Goal: Task Accomplishment & Management: Manage account settings

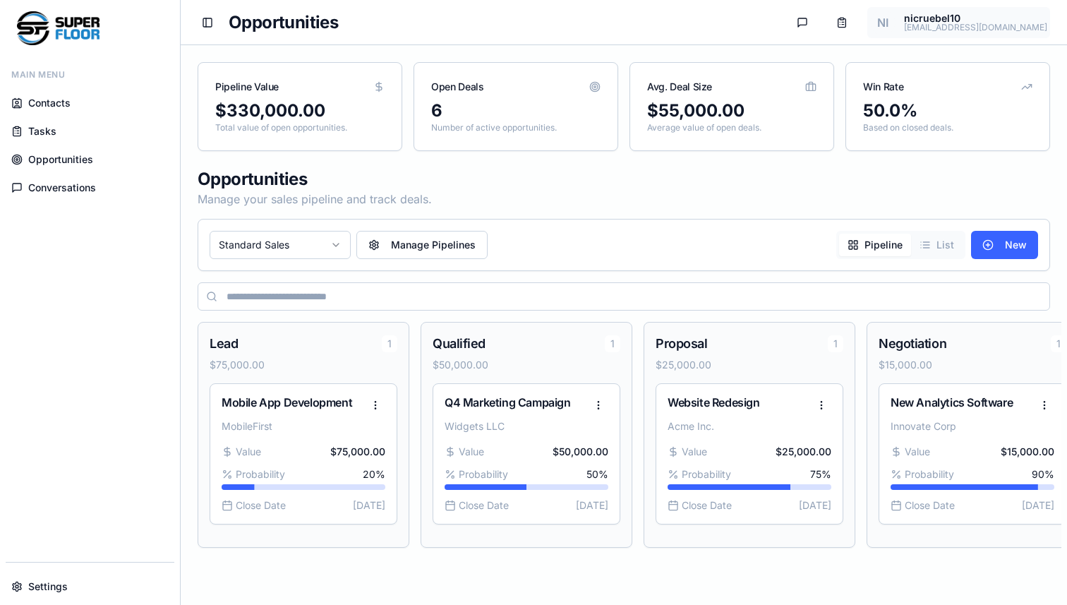
click at [967, 27] on html "Main Menu Contacts Tasks Opportunities Conversations Settings Toggle Sidebar Op…" at bounding box center [533, 302] width 1067 height 605
click at [973, 41] on div "Profile" at bounding box center [983, 56] width 136 height 30
click at [973, 47] on link "Profile" at bounding box center [982, 55] width 128 height 23
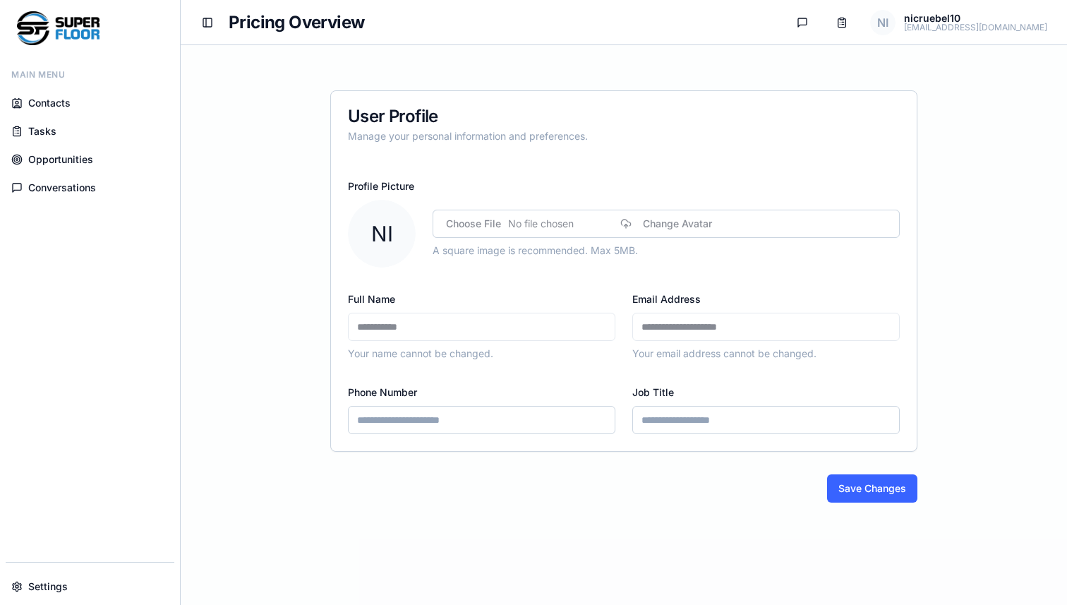
click at [45, 103] on span "Contacts" at bounding box center [49, 103] width 42 height 14
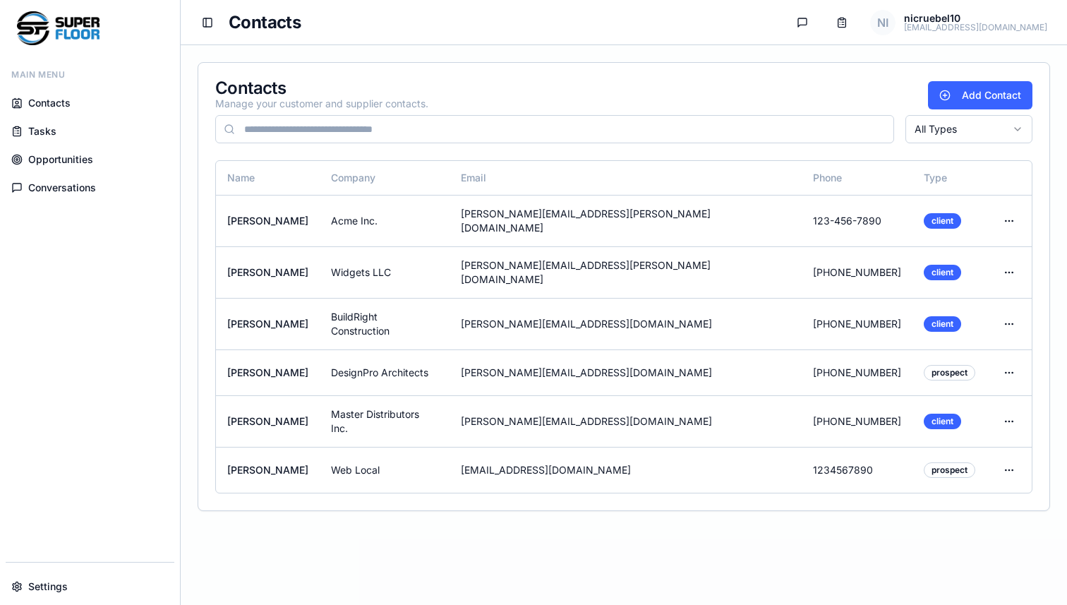
click at [61, 161] on span "Opportunities" at bounding box center [60, 159] width 65 height 14
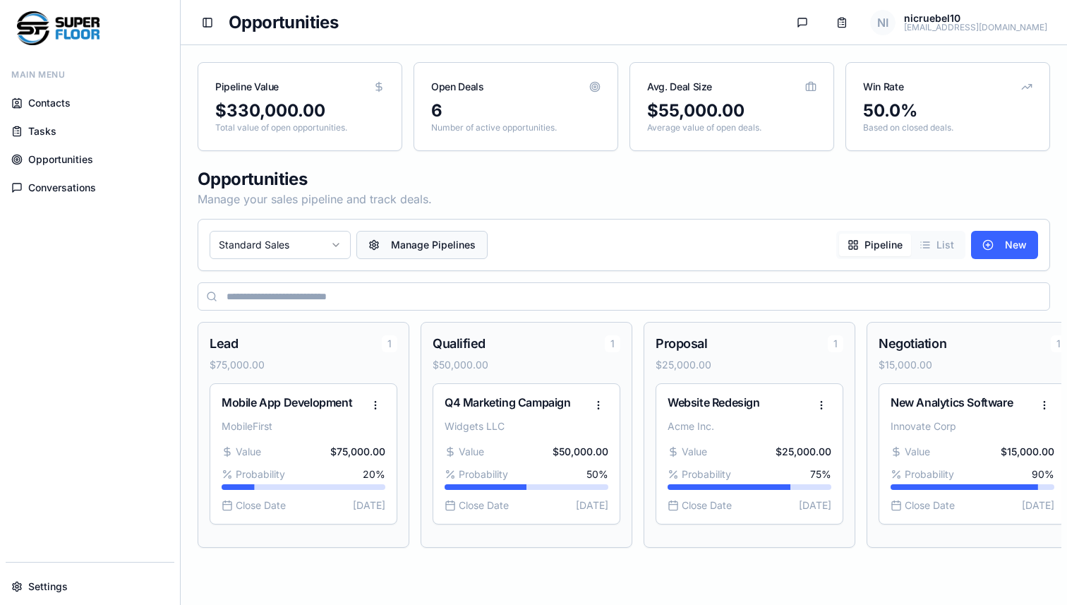
click at [455, 249] on button "Manage Pipelines" at bounding box center [421, 245] width 131 height 28
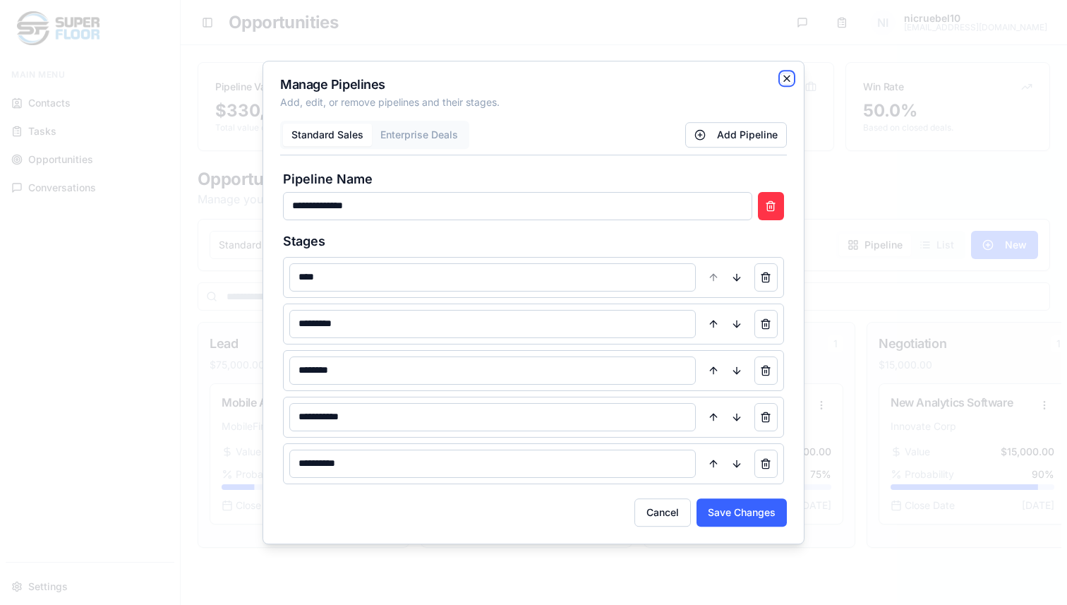
click at [786, 80] on icon "button" at bounding box center [786, 78] width 11 height 11
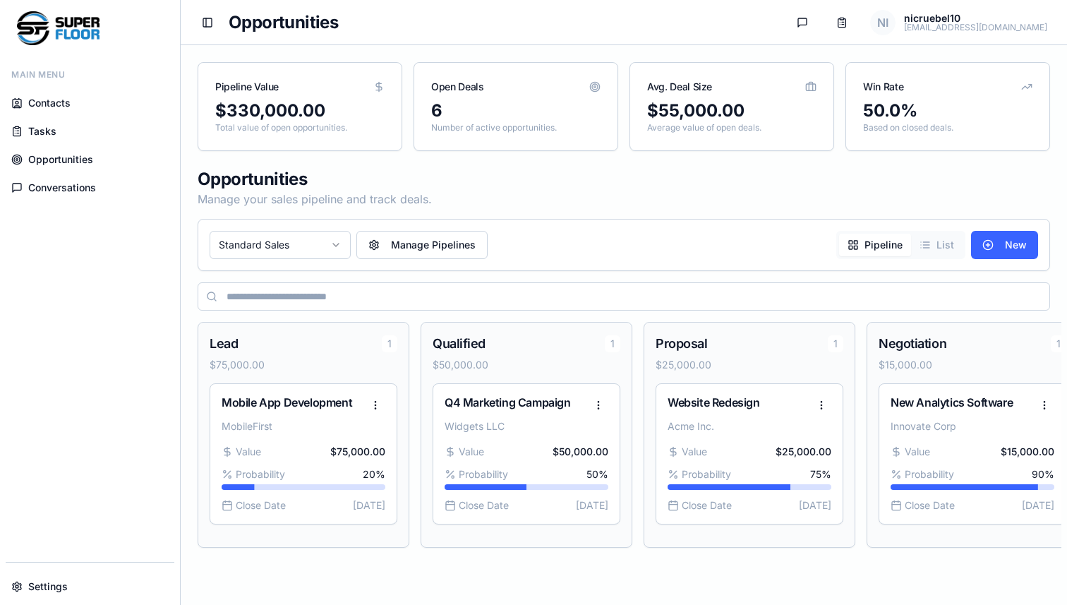
click at [323, 247] on html "Main Menu Contacts Tasks Opportunities Conversations Settings Toggle Sidebar Op…" at bounding box center [533, 302] width 1067 height 605
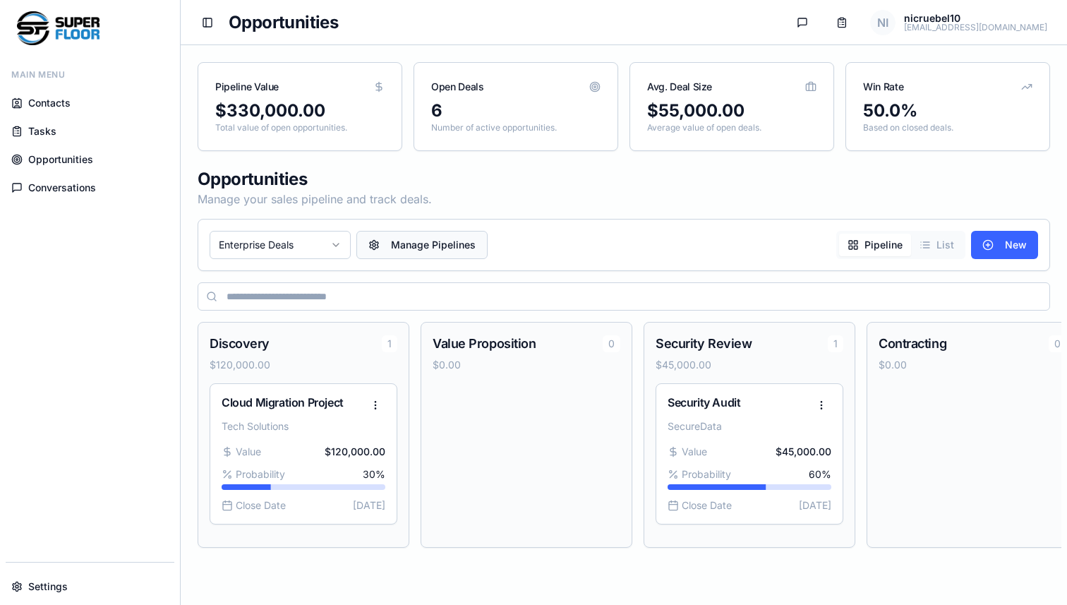
click at [404, 248] on button "Manage Pipelines" at bounding box center [421, 245] width 131 height 28
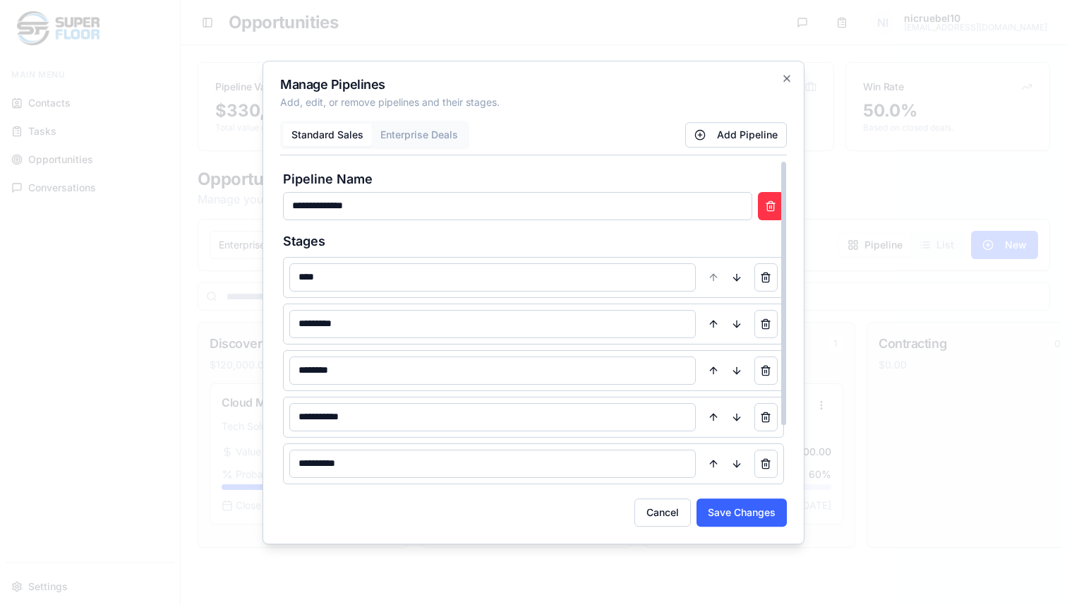
click at [404, 140] on button "Enterprise Deals" at bounding box center [419, 135] width 95 height 23
drag, startPoint x: 391, startPoint y: 215, endPoint x: 289, endPoint y: 200, distance: 103.5
click at [289, 200] on input "**********" at bounding box center [517, 206] width 469 height 28
type input "**********"
click at [754, 507] on button "Save Changes" at bounding box center [742, 512] width 90 height 28
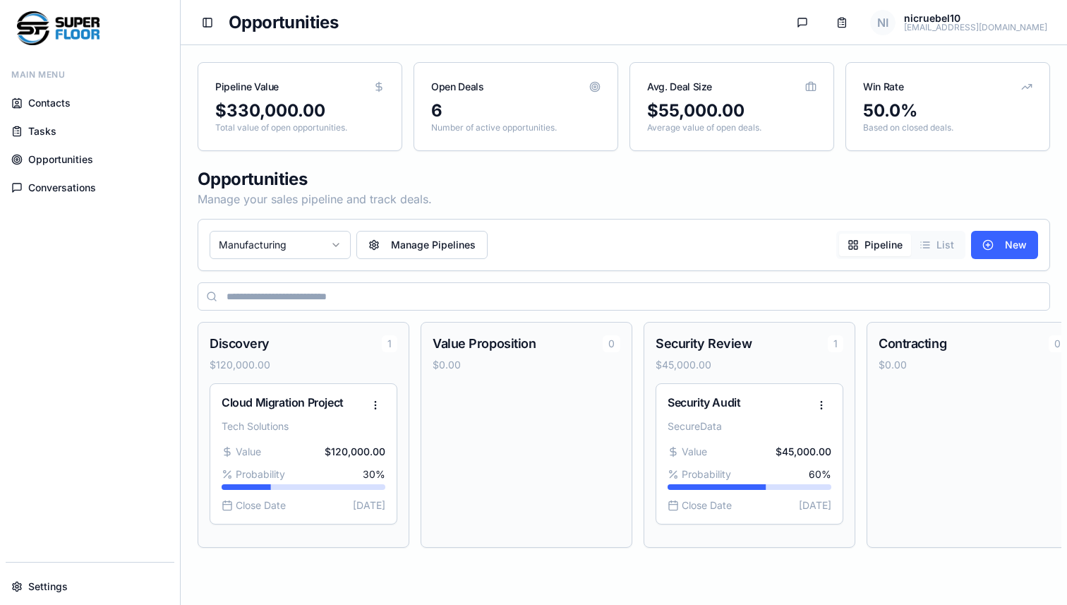
click at [77, 187] on span "Conversations" at bounding box center [62, 188] width 68 height 14
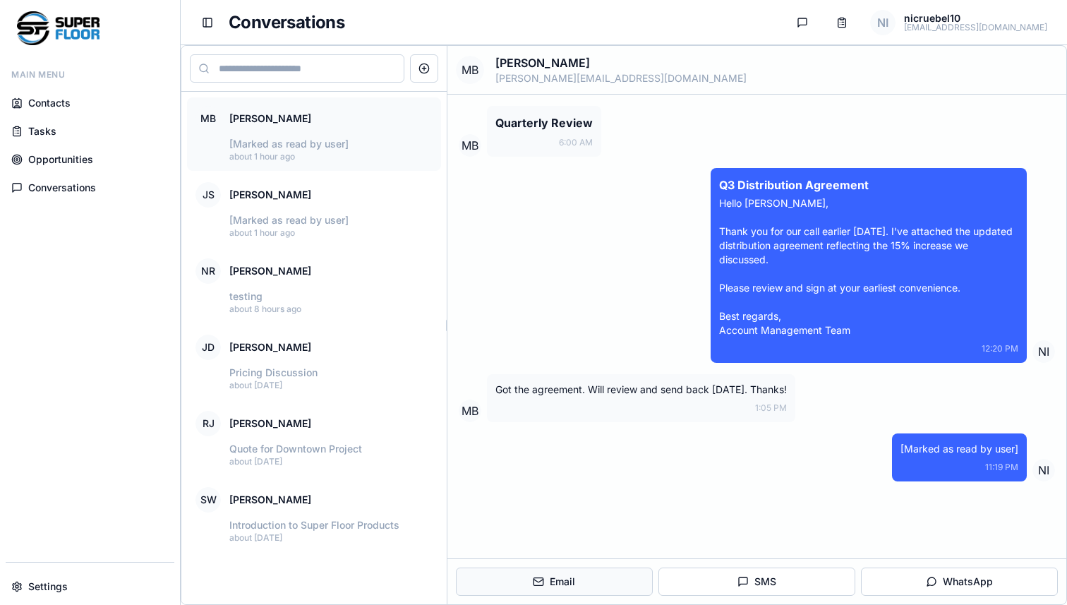
click at [601, 575] on button "Email" at bounding box center [554, 582] width 197 height 28
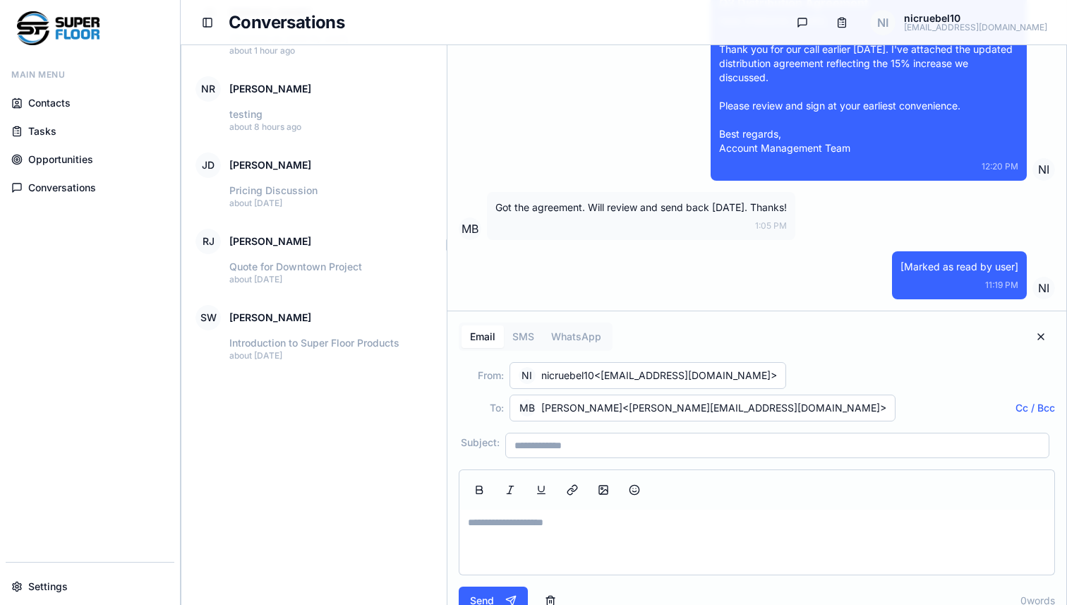
scroll to position [218, 0]
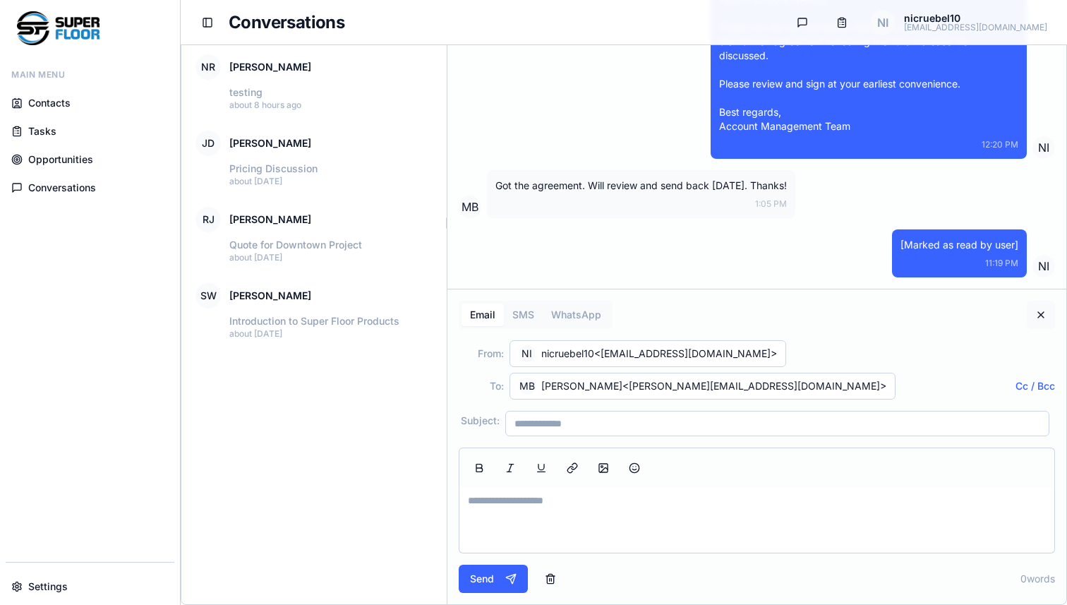
click at [1041, 313] on button "Close composer" at bounding box center [1041, 315] width 28 height 28
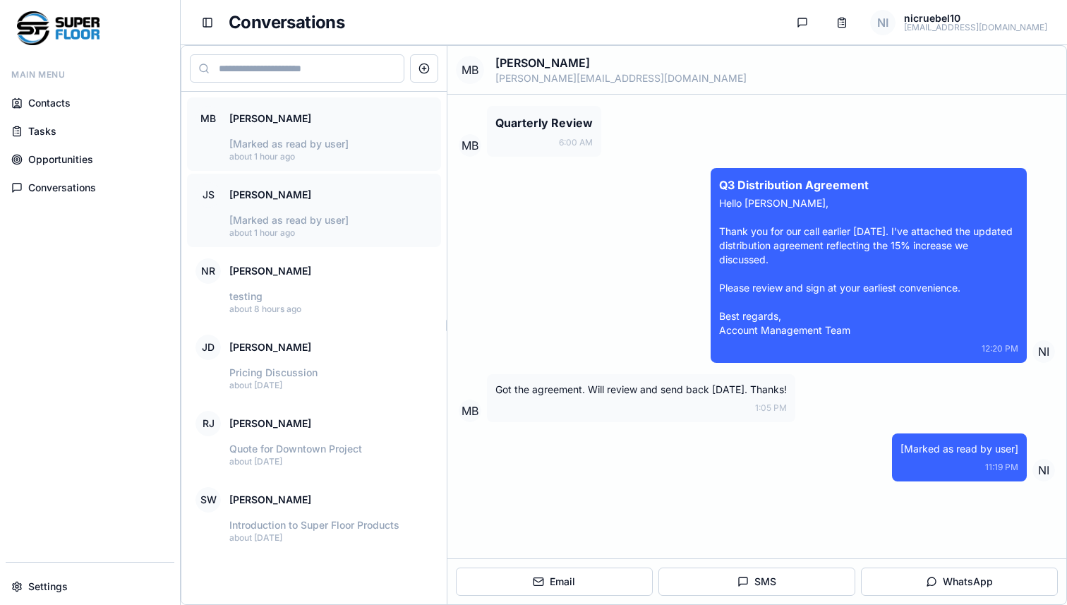
click at [364, 200] on div "JS Jane Smith" at bounding box center [314, 194] width 237 height 25
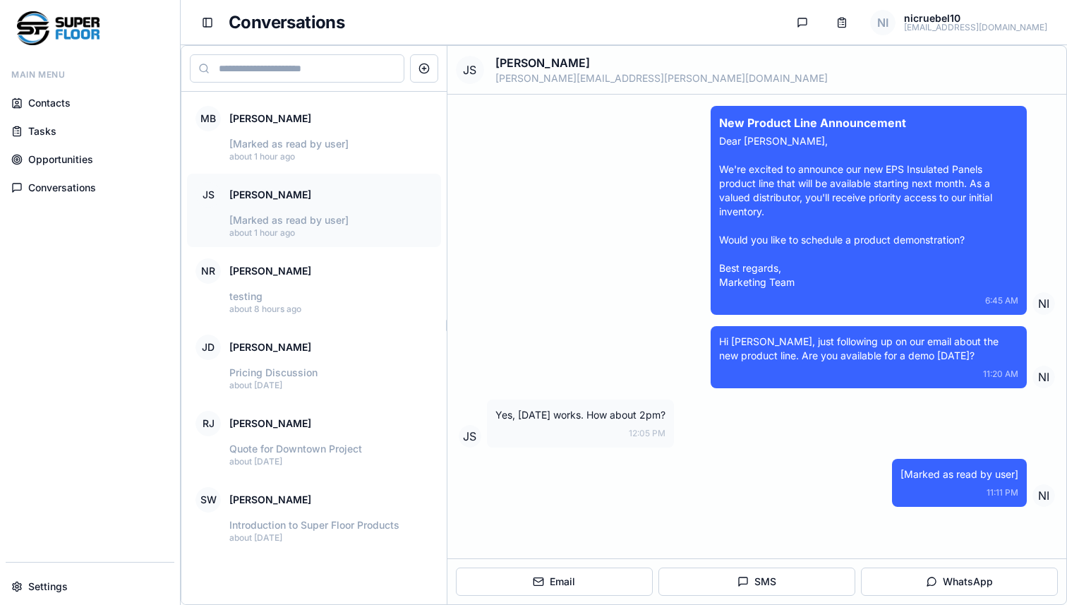
click at [987, 71] on div "JS Jane Smith jane.smith@widgetsllc.com" at bounding box center [757, 70] width 619 height 49
click at [984, 71] on div "JS Jane Smith jane.smith@widgetsllc.com" at bounding box center [757, 70] width 619 height 49
click at [1040, 71] on div "JS Jane Smith jane.smith@widgetsllc.com" at bounding box center [757, 70] width 619 height 49
click at [1021, 74] on div "JS Jane Smith jane.smith@widgetsllc.com" at bounding box center [757, 70] width 619 height 49
click at [1002, 73] on div "JS Jane Smith jane.smith@widgetsllc.com" at bounding box center [757, 70] width 619 height 49
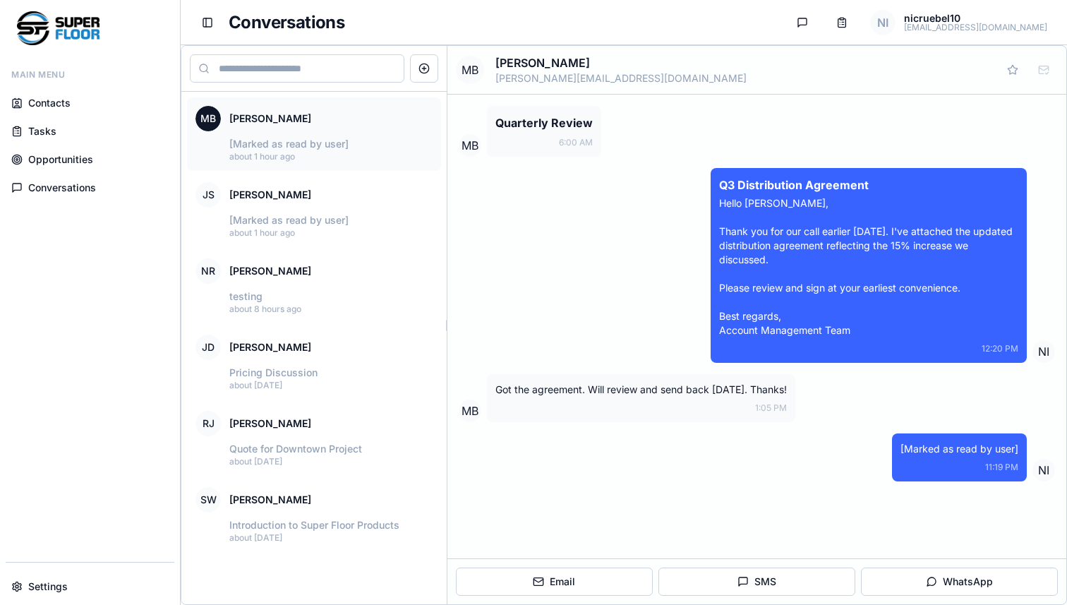
click at [47, 131] on span "Tasks" at bounding box center [42, 131] width 28 height 14
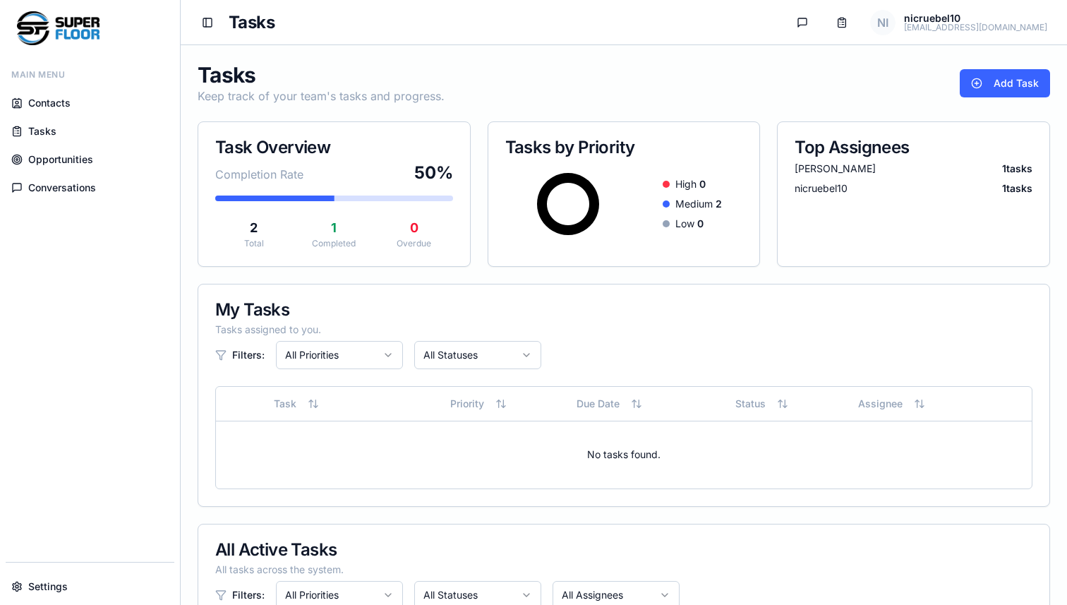
click at [59, 159] on span "Opportunities" at bounding box center [60, 159] width 65 height 14
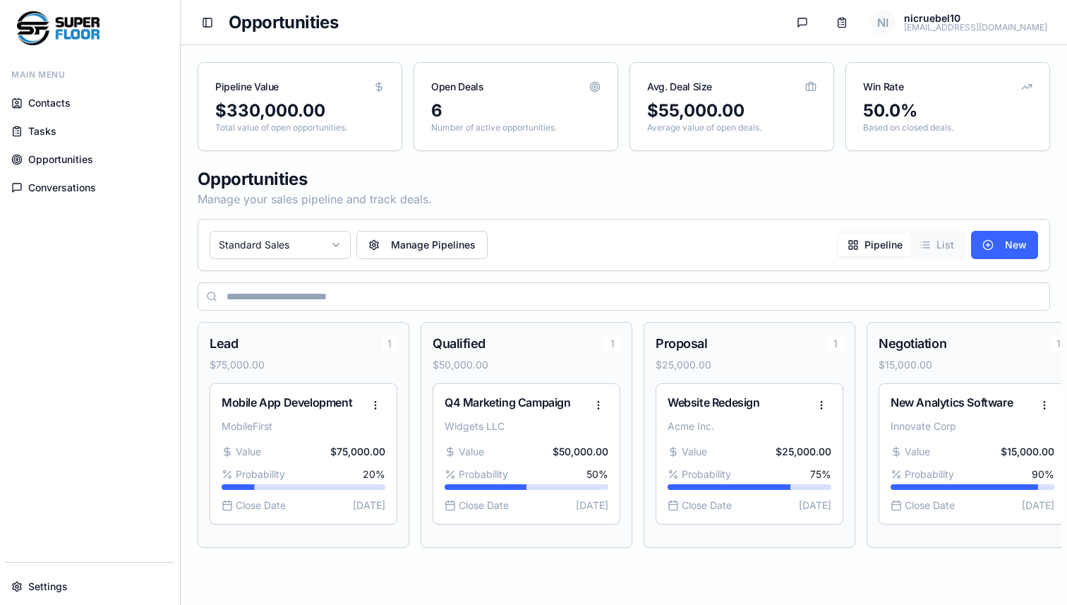
click at [304, 237] on html "Main Menu Contacts Tasks Opportunities Conversations Settings Toggle Sidebar Op…" at bounding box center [533, 302] width 1067 height 605
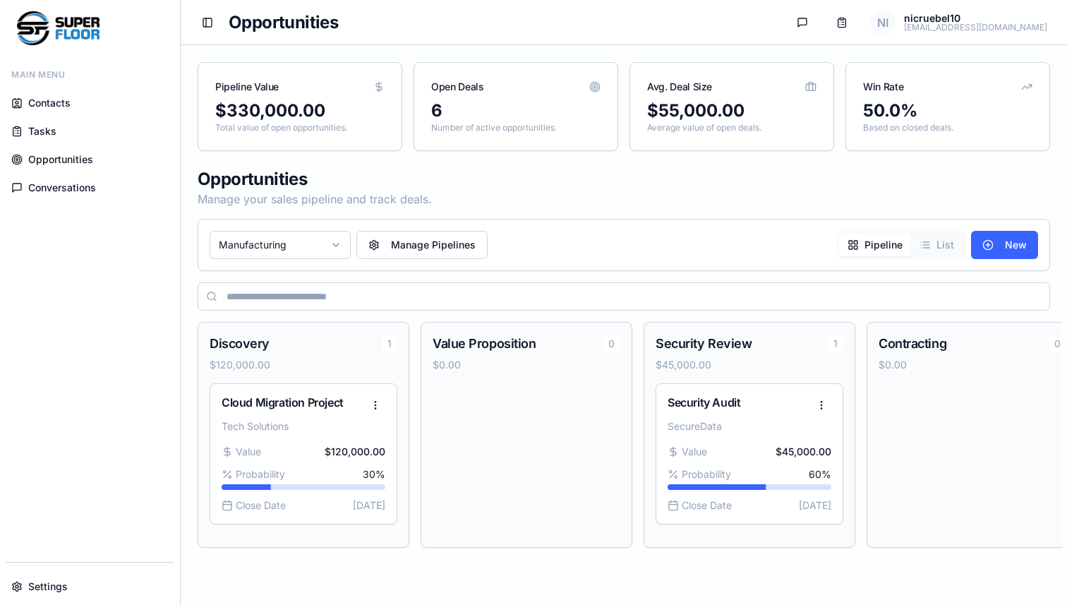
click at [407, 208] on div "Pipeline Value $330,000.00 Total value of open opportunities. Open Deals 6 Numb…" at bounding box center [624, 310] width 853 height 497
click at [318, 244] on html "Main Menu Contacts Tasks Opportunities Conversations Settings Toggle Sidebar Op…" at bounding box center [533, 302] width 1067 height 605
click at [485, 193] on html "Main Menu Contacts Tasks Opportunities Conversations Settings Toggle Sidebar Op…" at bounding box center [533, 302] width 1067 height 605
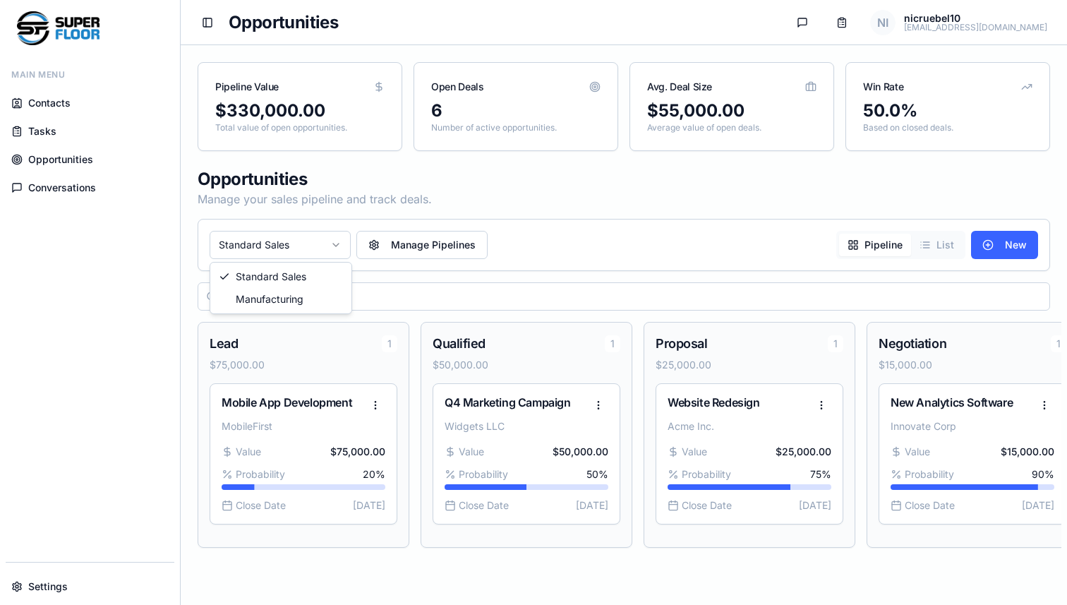
click at [330, 246] on html "Main Menu Contacts Tasks Opportunities Conversations Settings Toggle Sidebar Op…" at bounding box center [533, 302] width 1067 height 605
click at [362, 205] on p "Manage your sales pipeline and track deals." at bounding box center [624, 199] width 853 height 17
click at [331, 241] on html "Main Menu Contacts Tasks Opportunities Conversations Settings Toggle Sidebar Op…" at bounding box center [533, 302] width 1067 height 605
click at [309, 240] on html "Main Menu Contacts Tasks Opportunities Conversations Settings Toggle Sidebar Op…" at bounding box center [533, 302] width 1067 height 605
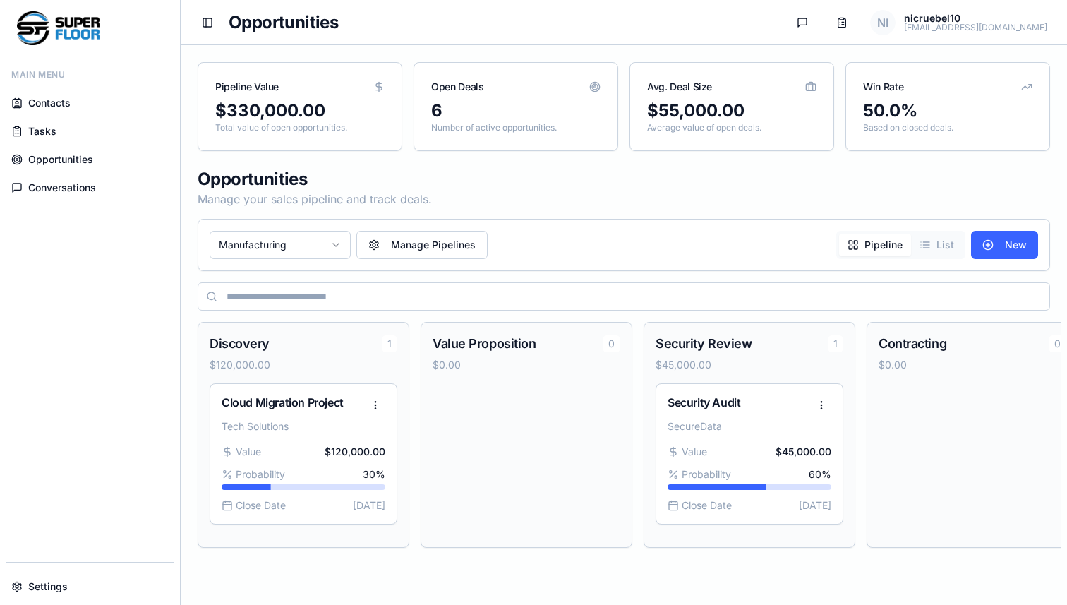
click at [311, 246] on html "Main Menu Contacts Tasks Opportunities Conversations Settings Toggle Sidebar Op…" at bounding box center [533, 302] width 1067 height 605
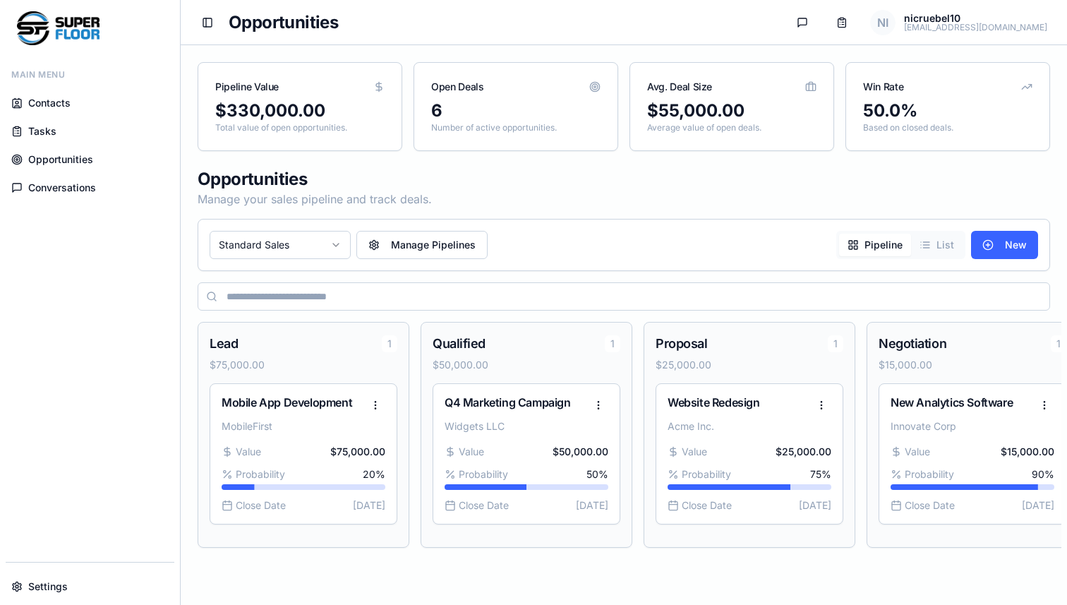
click at [65, 128] on link "Tasks" at bounding box center [90, 131] width 169 height 25
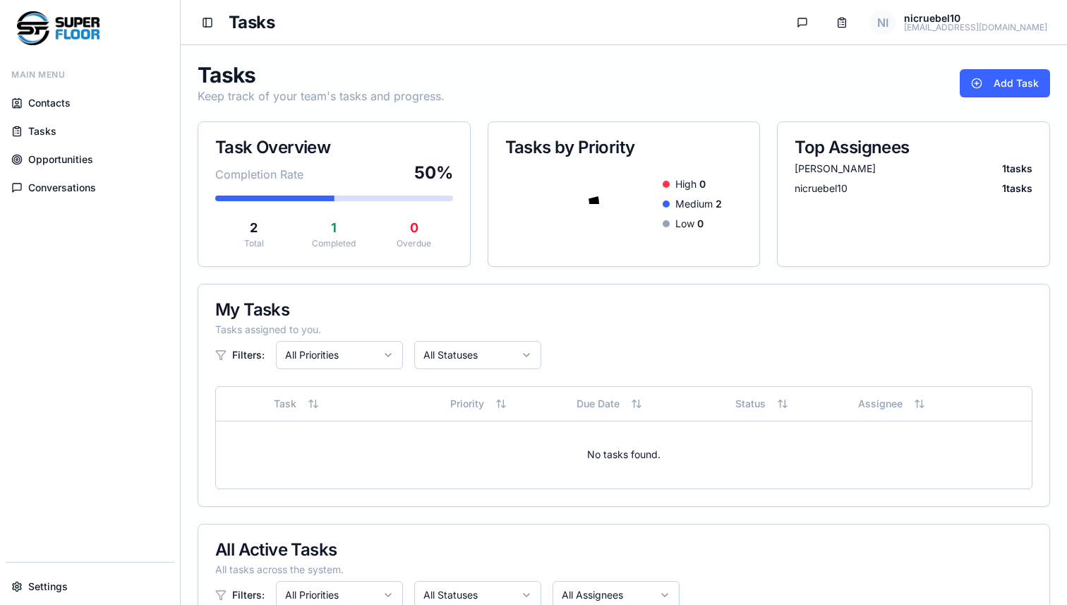
click at [69, 155] on span "Opportunities" at bounding box center [60, 159] width 65 height 14
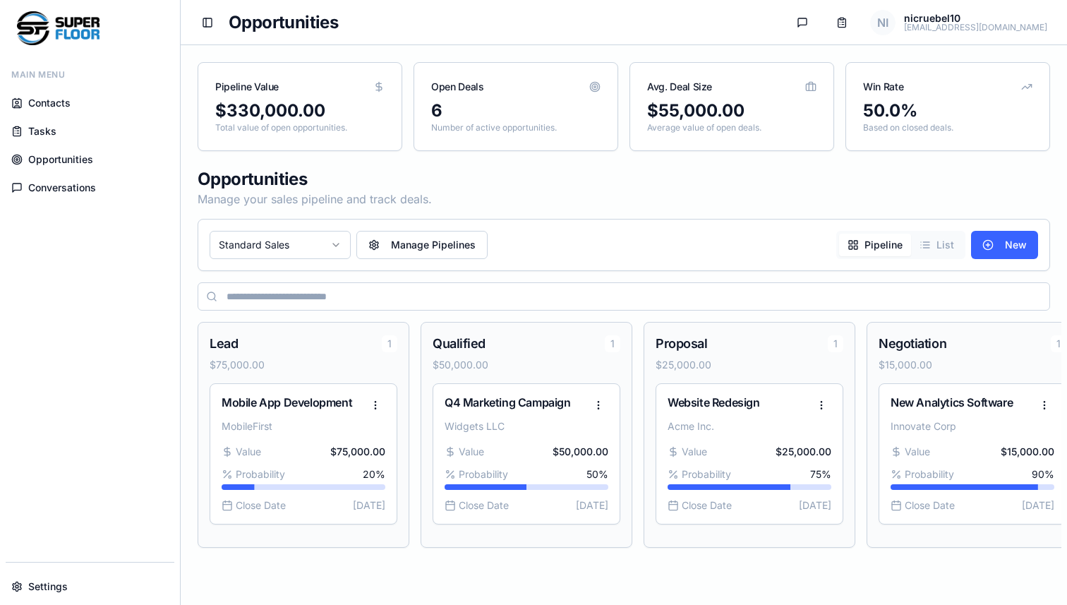
click at [282, 247] on html "Main Menu Contacts Tasks Opportunities Conversations Settings Toggle Sidebar Op…" at bounding box center [533, 302] width 1067 height 605
click at [73, 103] on link "Contacts" at bounding box center [90, 102] width 169 height 25
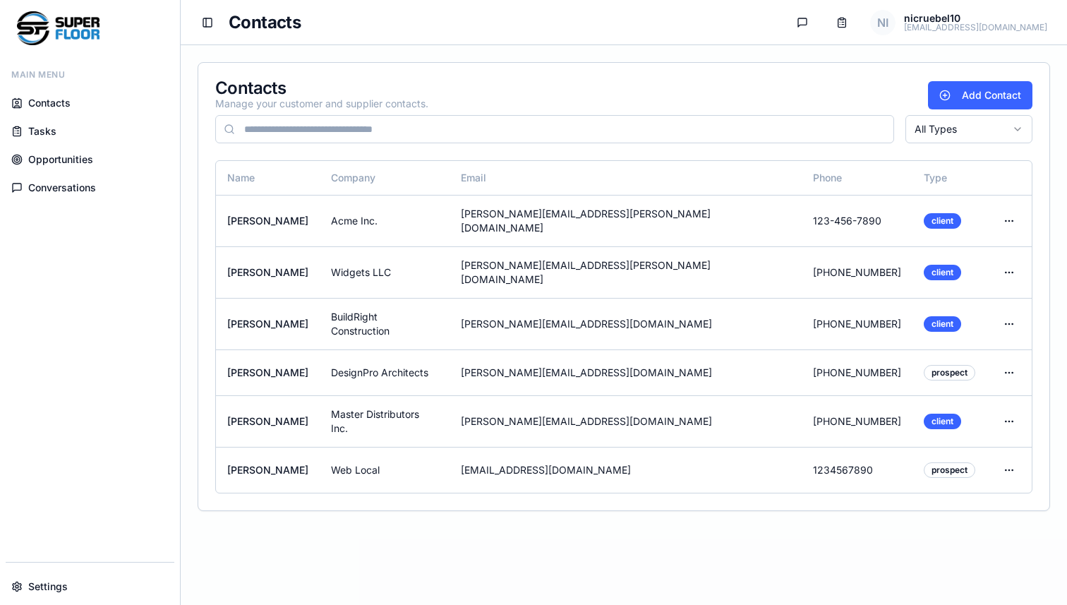
click at [56, 135] on link "Tasks" at bounding box center [90, 131] width 169 height 25
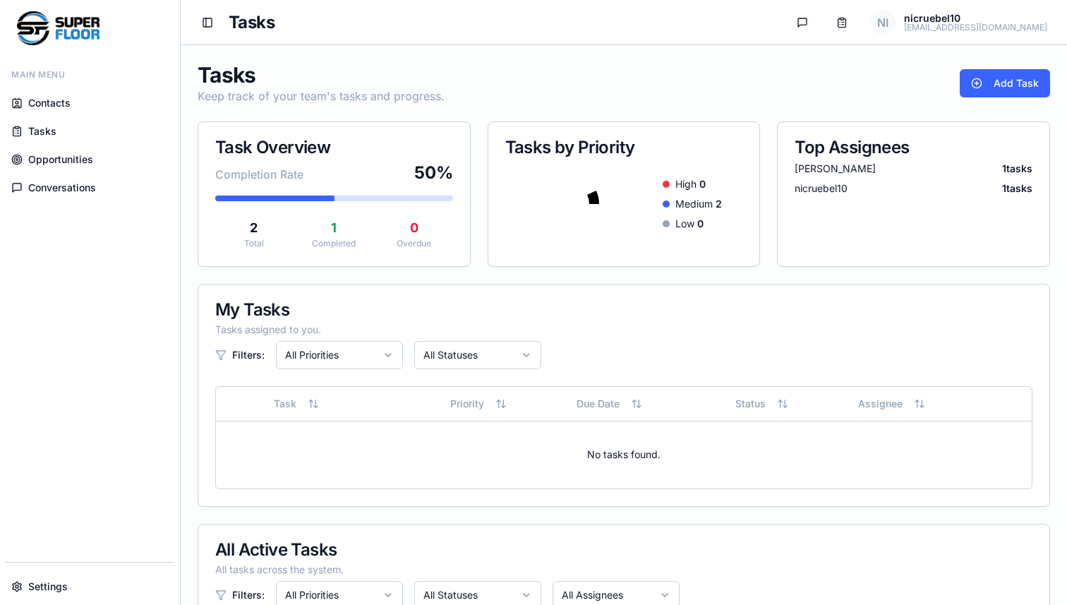
click at [59, 109] on span "Contacts" at bounding box center [49, 103] width 42 height 14
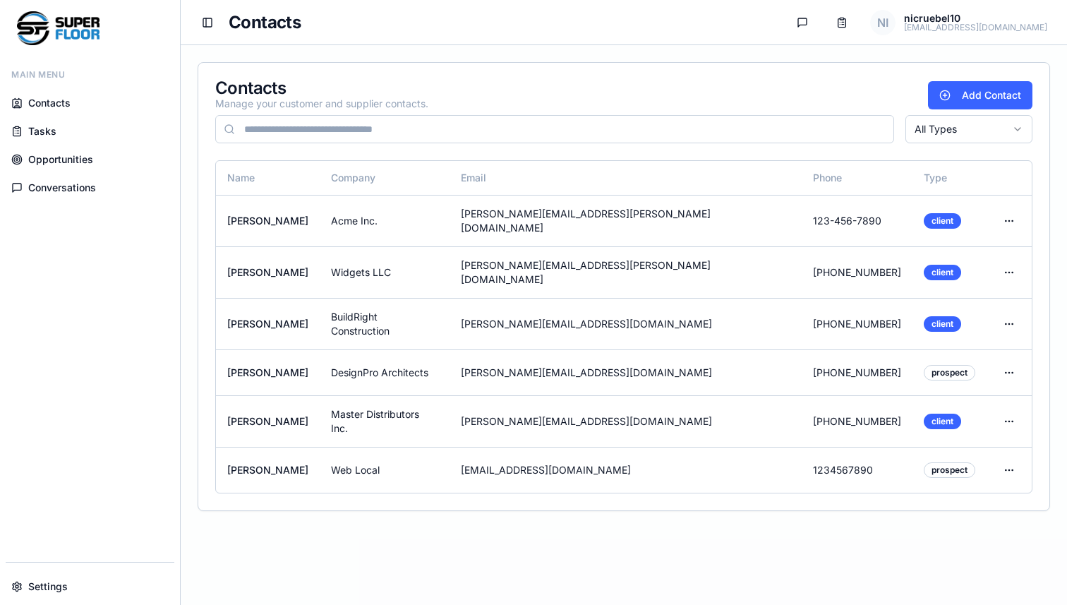
click at [76, 122] on link "Tasks" at bounding box center [90, 131] width 169 height 25
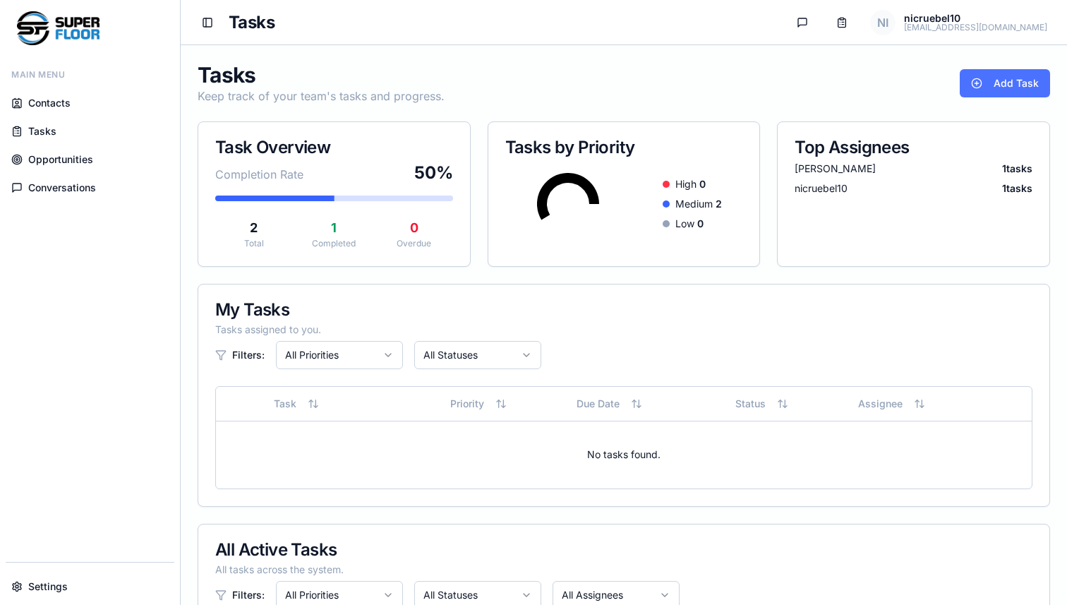
click at [1004, 74] on button "Add Task" at bounding box center [1005, 83] width 90 height 28
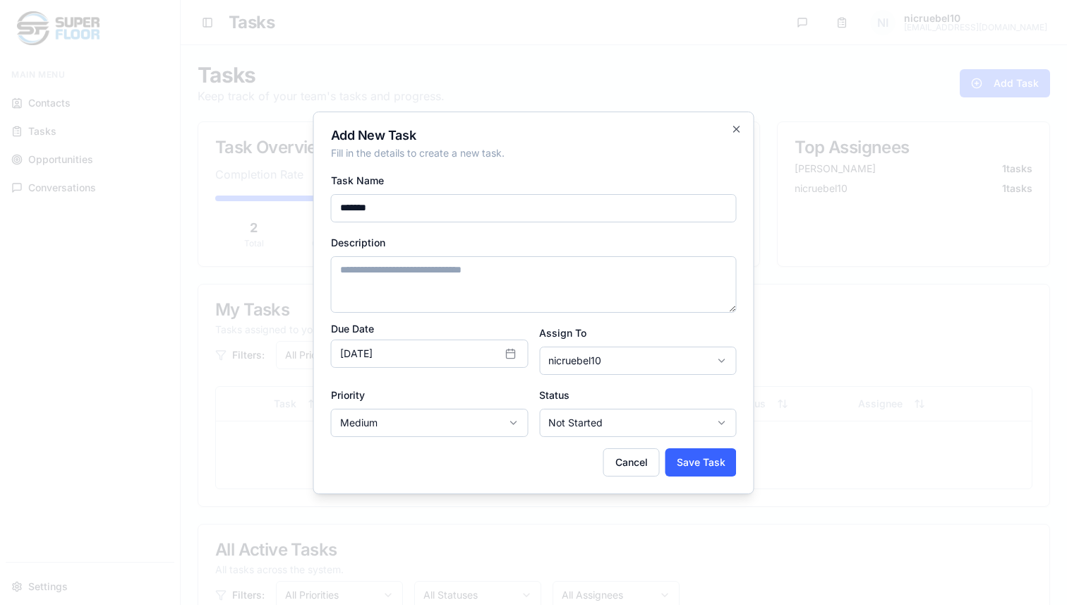
type input "*******"
click at [596, 361] on body "Main Menu Contacts Tasks Opportunities Conversations Settings Toggle Sidebar Ta…" at bounding box center [533, 484] width 1067 height 969
select select "**********"
click at [648, 426] on body "Main Menu Contacts Tasks Opportunities Conversations Settings Toggle Sidebar Ta…" at bounding box center [533, 484] width 1067 height 969
click at [628, 392] on body "Main Menu Contacts Tasks Opportunities Conversations Settings Toggle Sidebar Ta…" at bounding box center [533, 484] width 1067 height 969
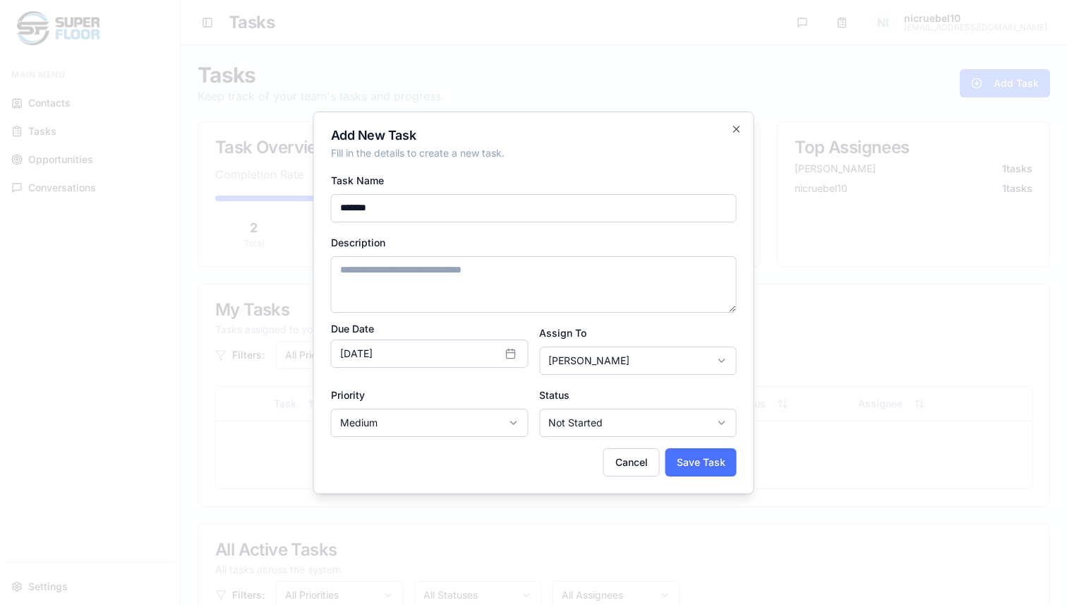
click at [693, 463] on button "Save Task" at bounding box center [701, 462] width 71 height 28
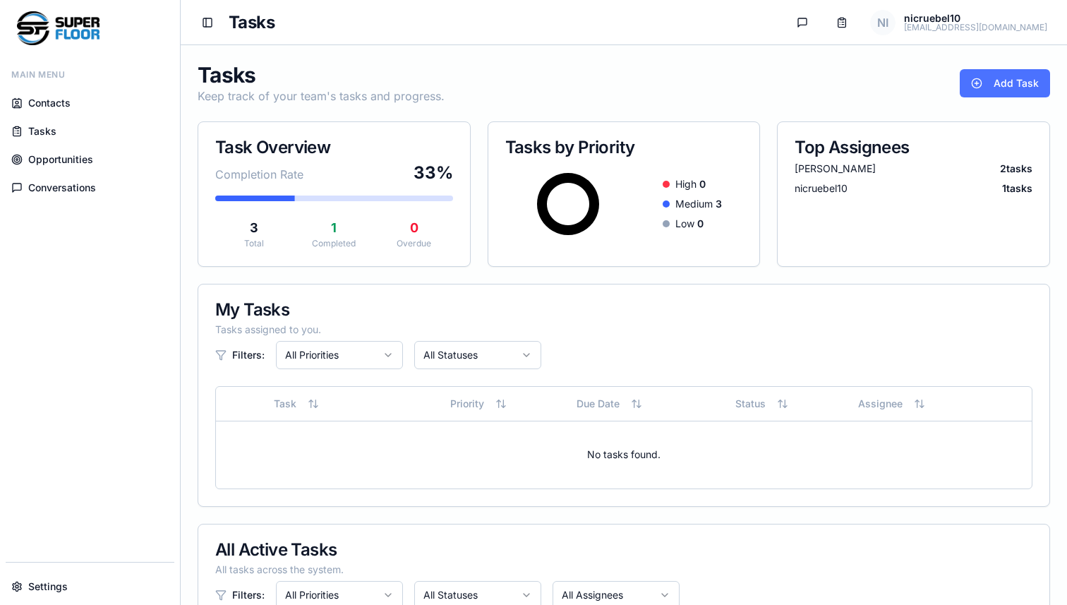
click at [981, 85] on button "Add Task" at bounding box center [1005, 83] width 90 height 28
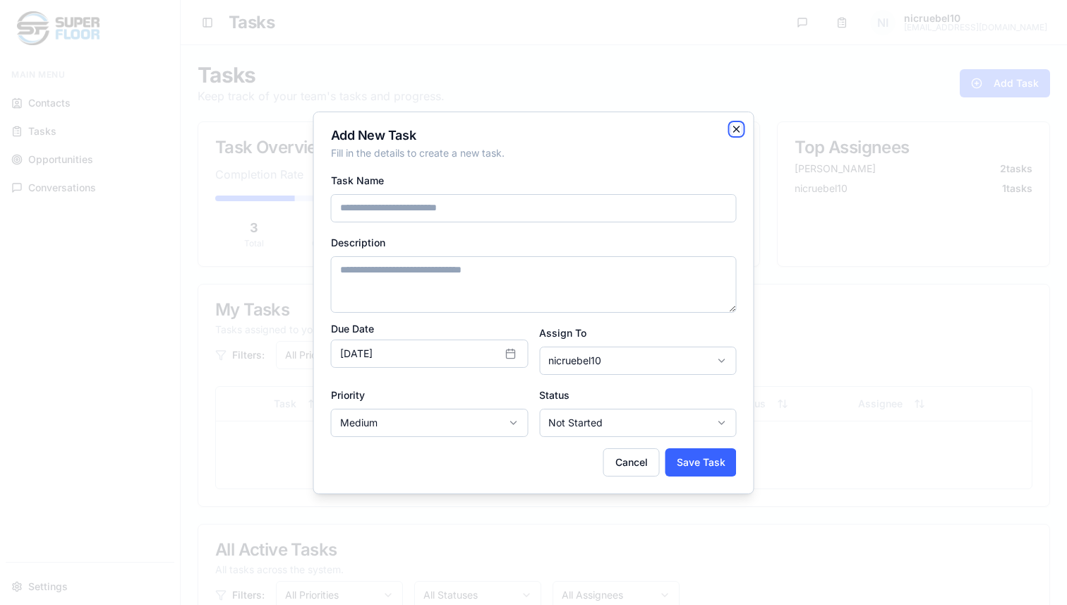
click at [736, 130] on icon "button" at bounding box center [736, 129] width 11 height 11
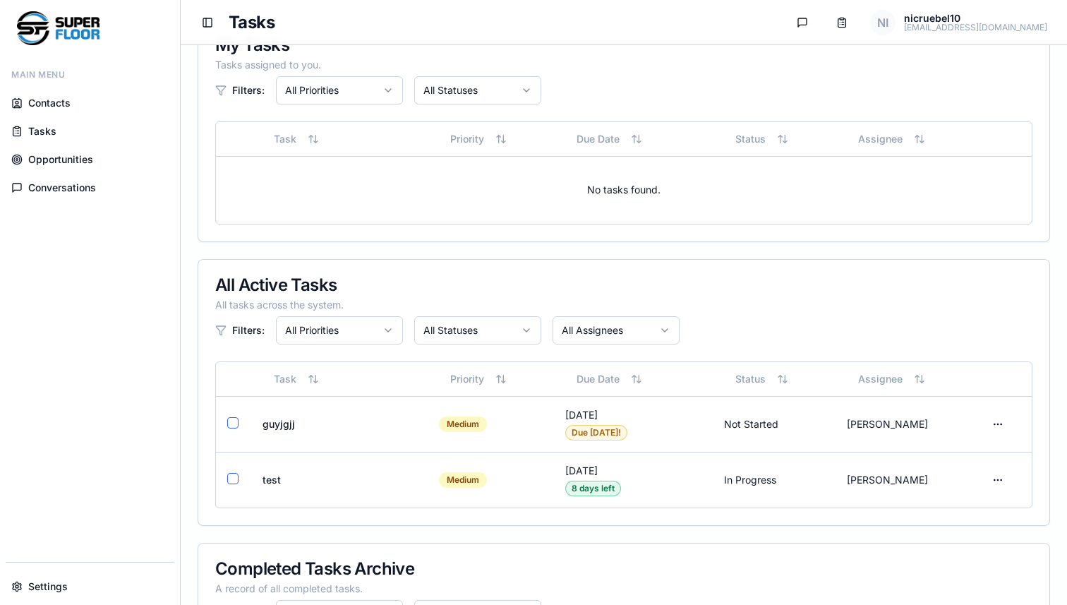
scroll to position [242, 0]
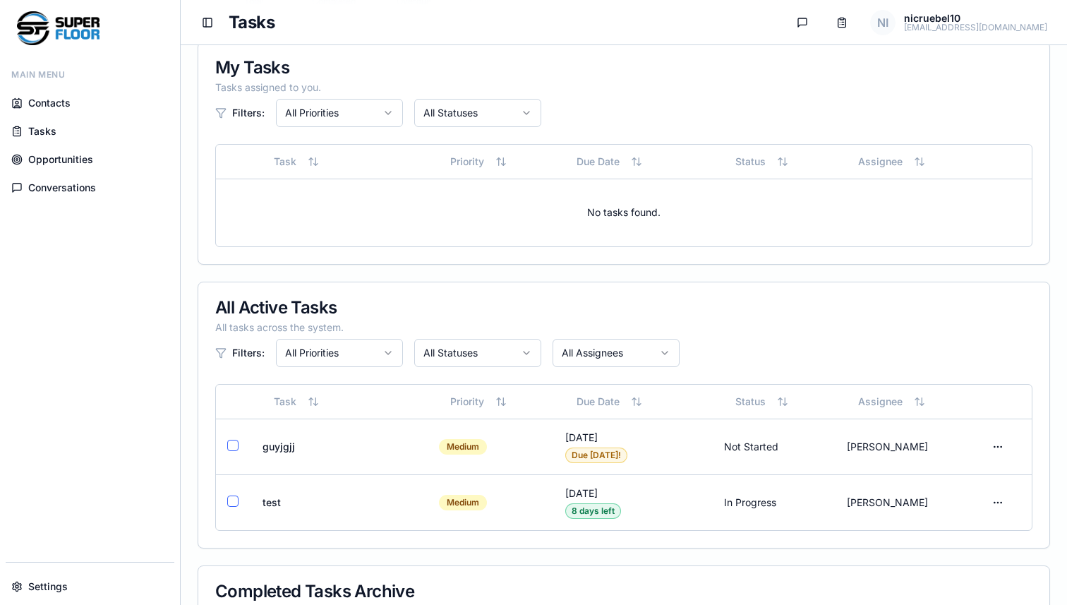
click at [76, 162] on span "Opportunities" at bounding box center [60, 159] width 65 height 14
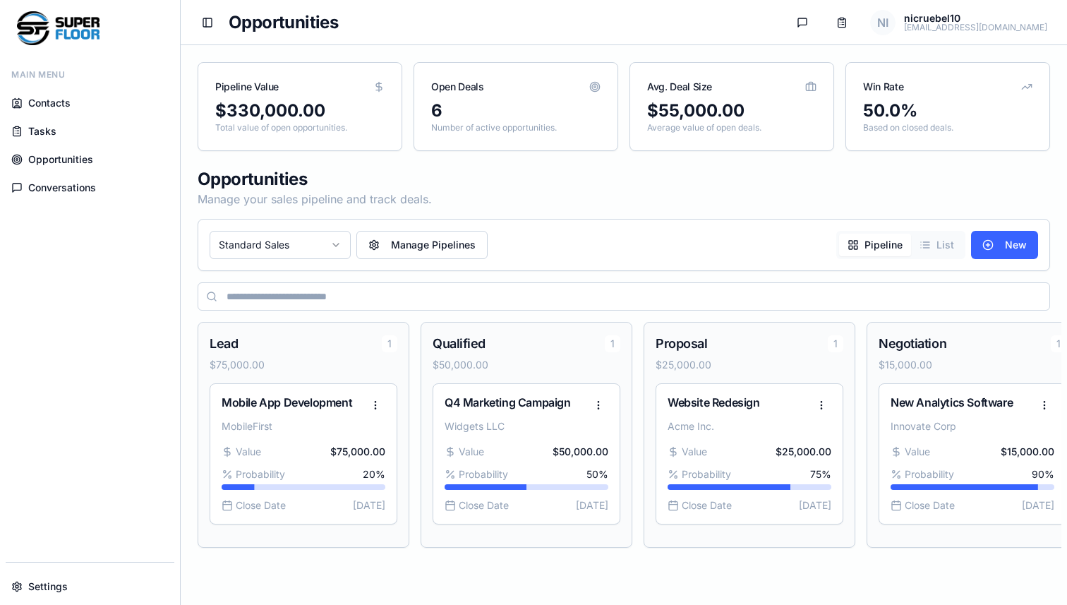
click at [68, 126] on link "Tasks" at bounding box center [90, 131] width 169 height 25
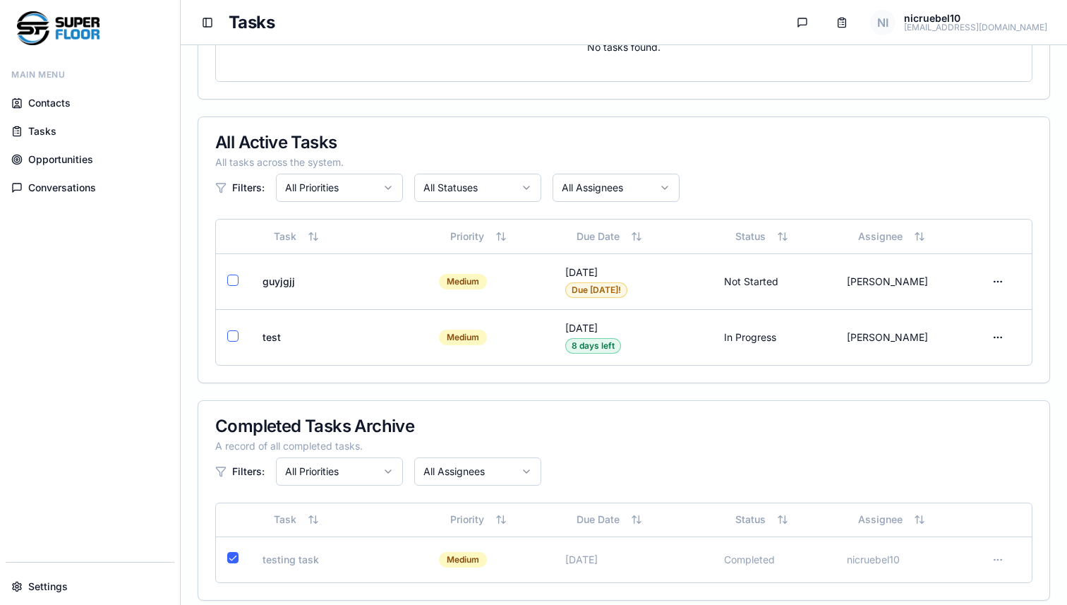
scroll to position [409, 0]
click at [652, 181] on html "Main Menu Contacts Tasks Opportunities Conversations Settings Toggle Sidebar Ta…" at bounding box center [533, 103] width 1067 height 1025
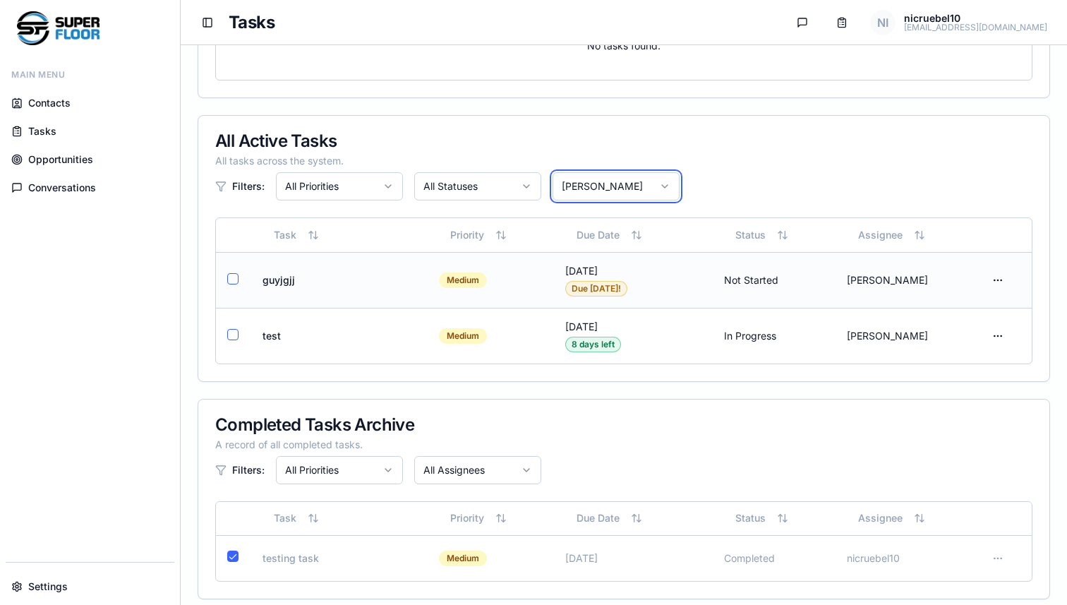
scroll to position [420, 0]
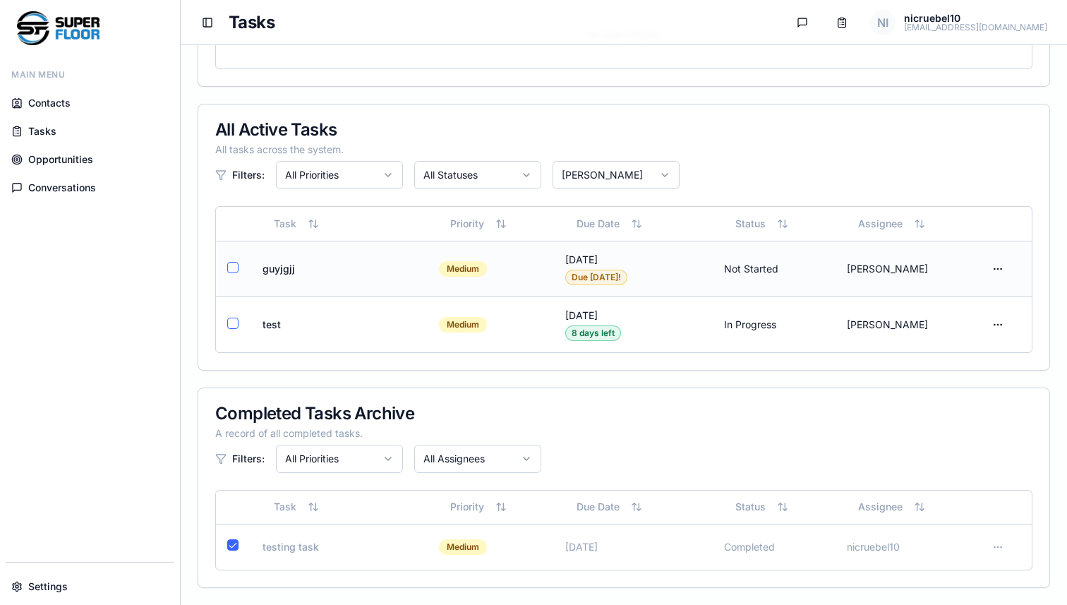
click at [917, 270] on td "[PERSON_NAME]" at bounding box center [906, 269] width 140 height 56
click at [1003, 267] on html "Main Menu Contacts Tasks Opportunities Conversations Settings Toggle Sidebar Ta…" at bounding box center [533, 92] width 1067 height 1025
click at [969, 294] on div "Edit" at bounding box center [964, 298] width 83 height 23
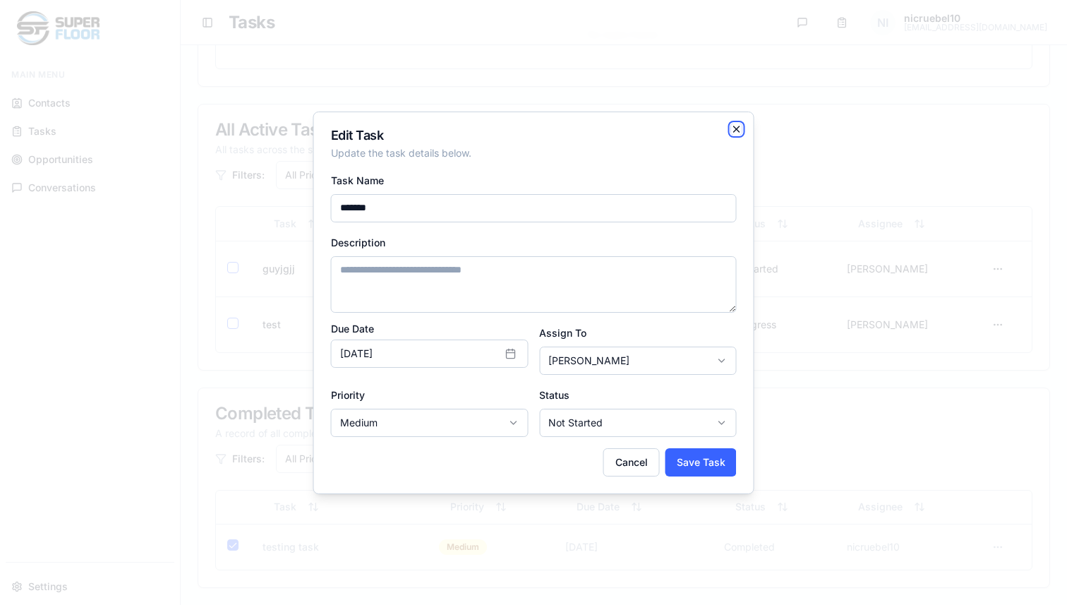
click at [739, 127] on icon "button" at bounding box center [736, 129] width 11 height 11
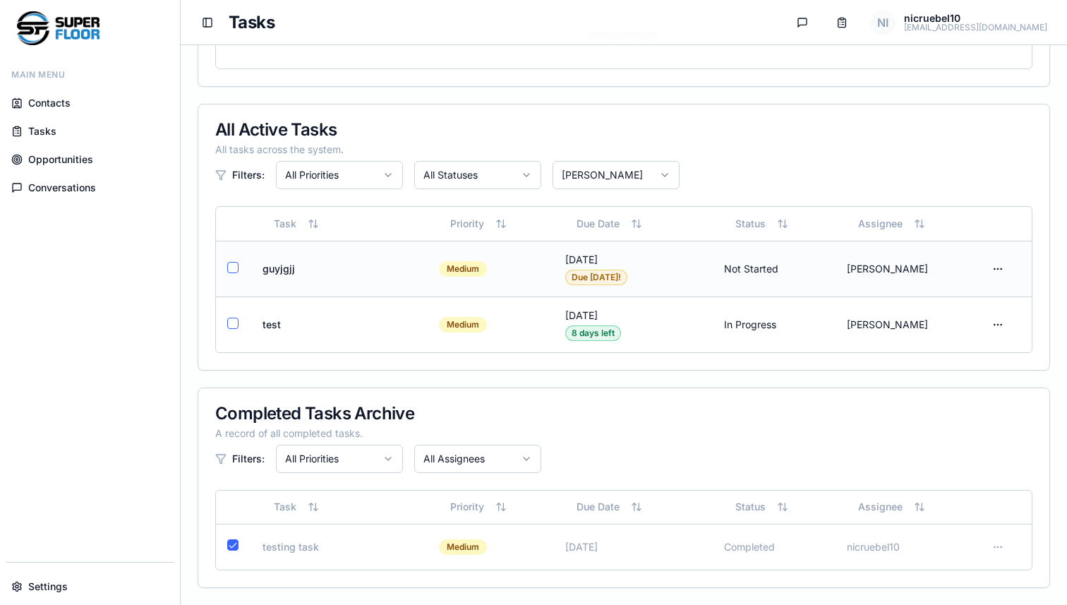
click at [675, 260] on div "[DATE] Due [DATE]!" at bounding box center [633, 269] width 136 height 32
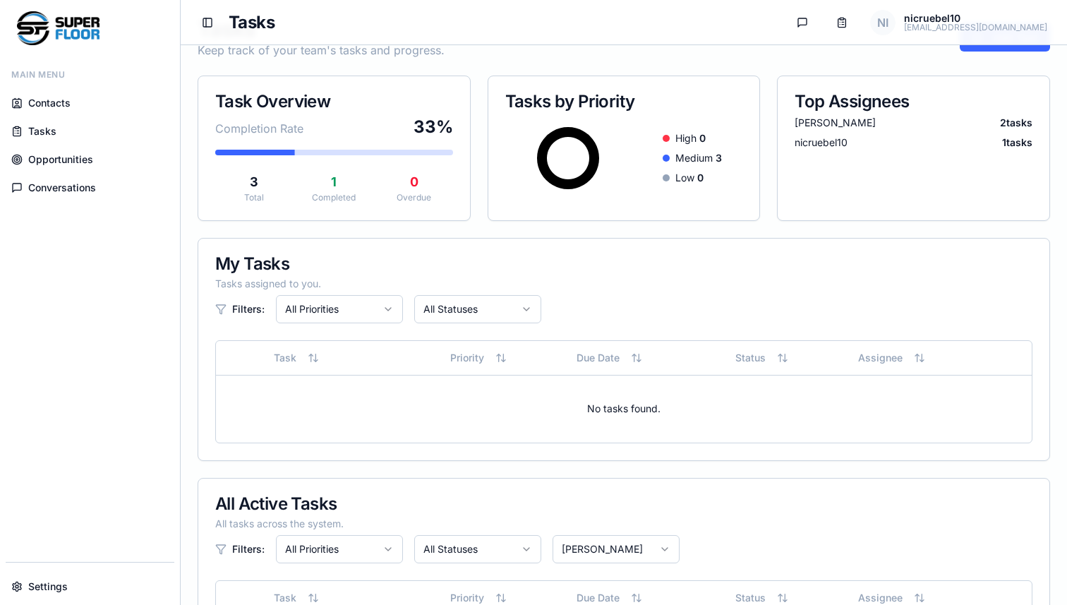
scroll to position [0, 0]
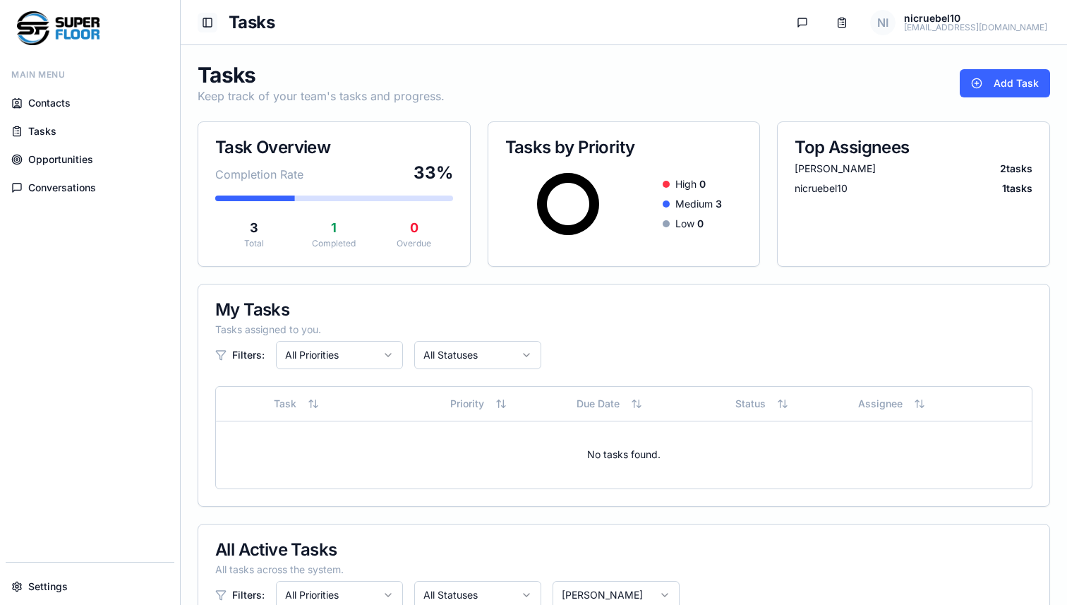
click at [210, 18] on button "Toggle Sidebar" at bounding box center [208, 23] width 20 height 20
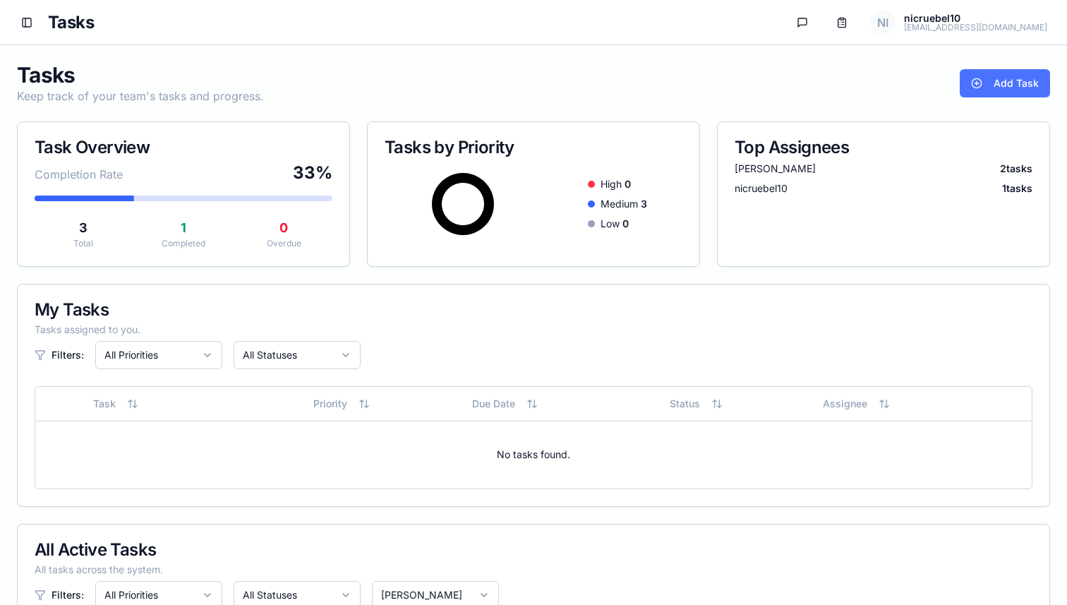
click at [1018, 82] on button "Add Task" at bounding box center [1005, 83] width 90 height 28
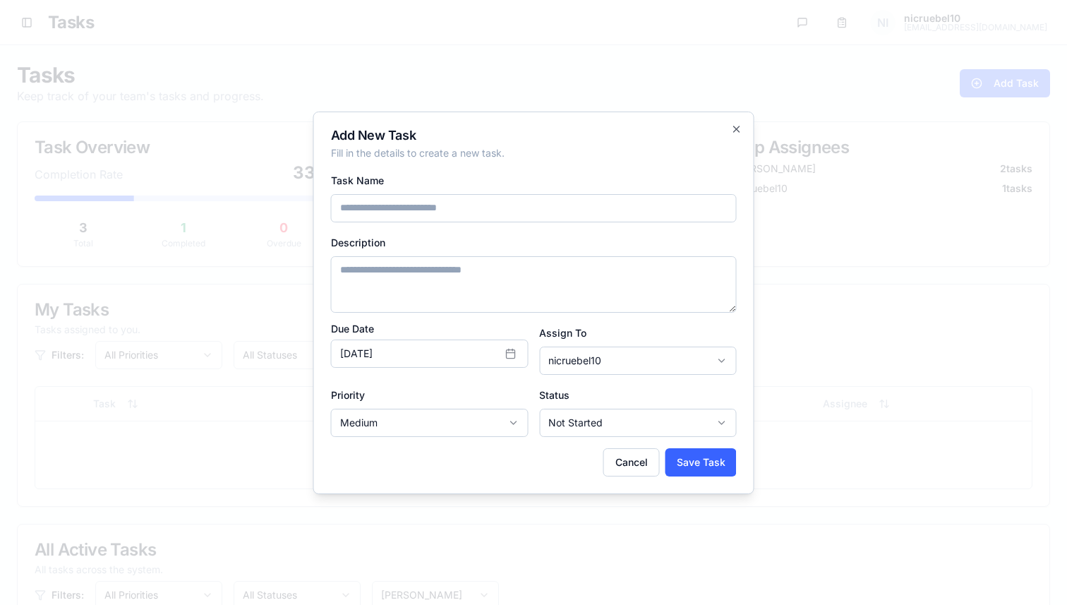
click at [669, 215] on input "Task Name" at bounding box center [534, 208] width 406 height 28
click at [660, 211] on input "Task Name" at bounding box center [534, 208] width 406 height 28
type input "*******"
click at [669, 359] on body "Main Menu Contacts Tasks Opportunities Conversations Settings Toggle Sidebar Ta…" at bounding box center [533, 512] width 1067 height 1025
click at [629, 364] on body "Main Menu Contacts Tasks Opportunities Conversations Settings Toggle Sidebar Ta…" at bounding box center [533, 512] width 1067 height 1025
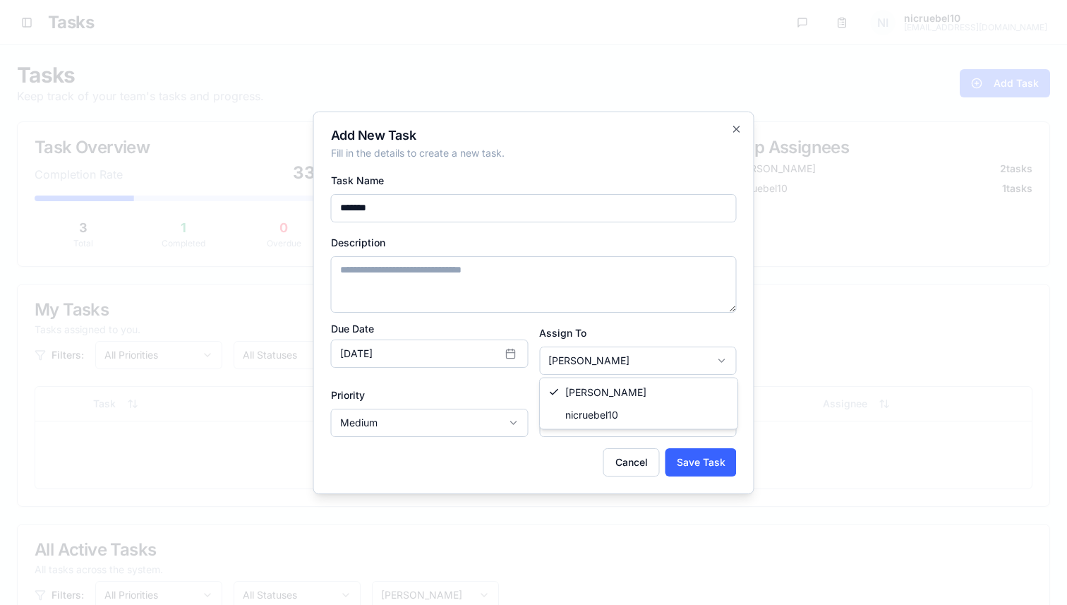
select select "**********"
click at [687, 457] on button "Save Task" at bounding box center [701, 462] width 71 height 28
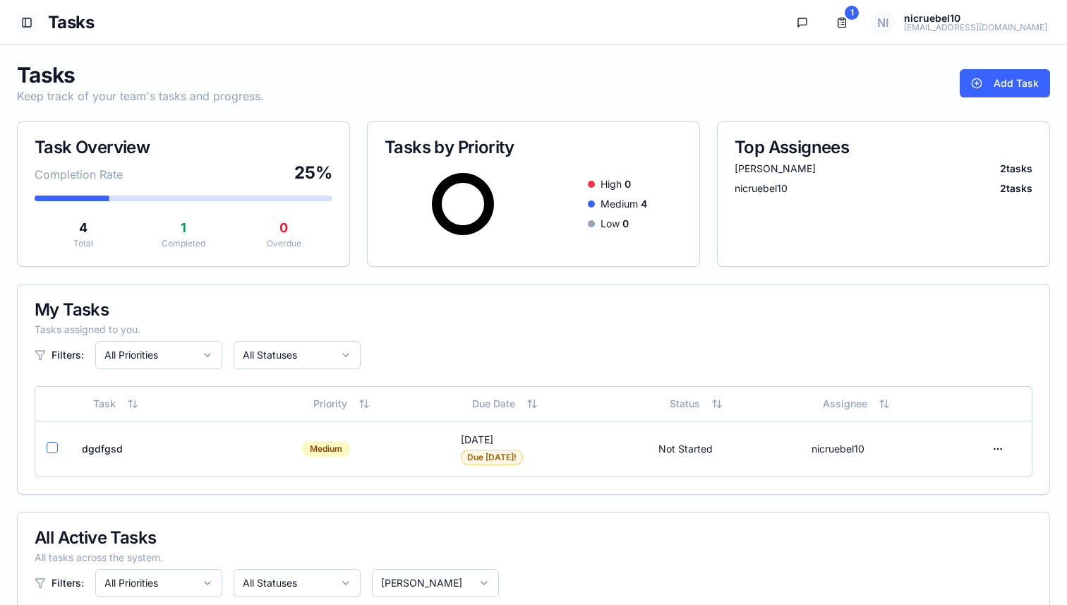
click at [30, 26] on button "Toggle Sidebar" at bounding box center [27, 23] width 20 height 20
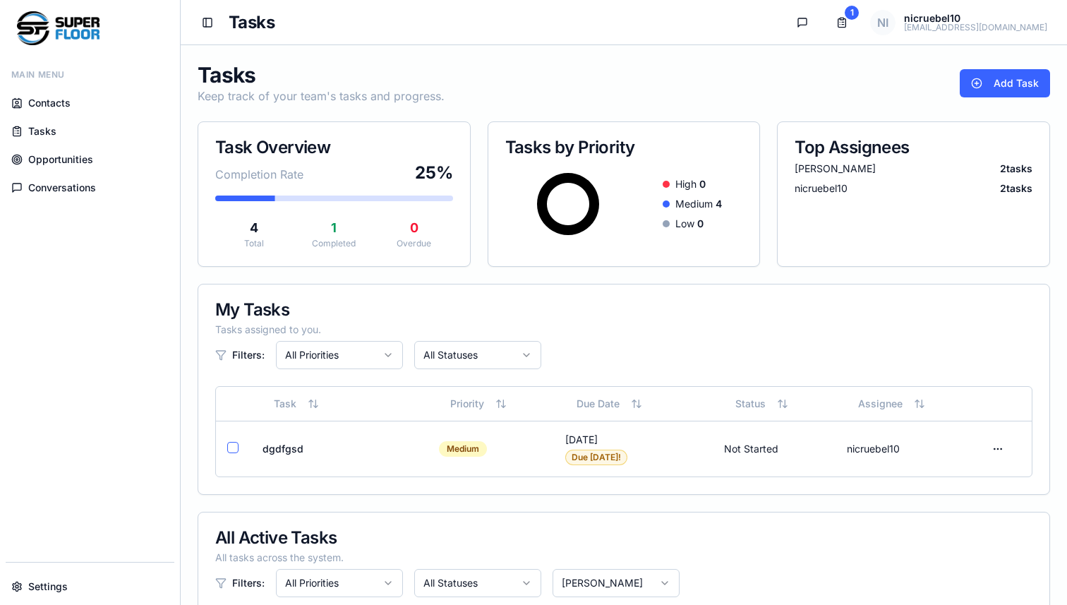
click at [83, 186] on span "Conversations" at bounding box center [62, 188] width 68 height 14
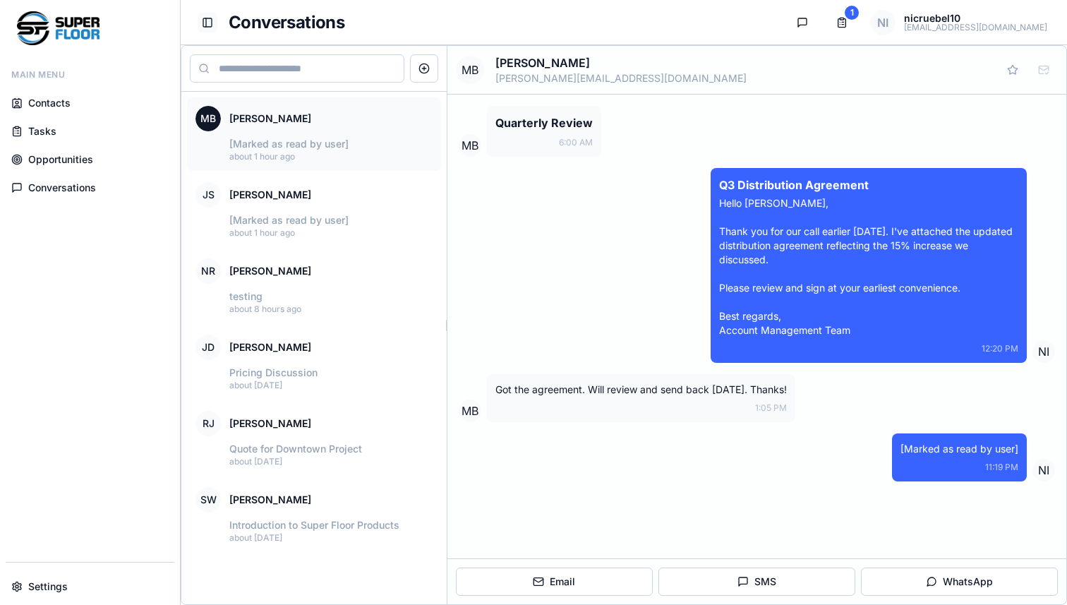
click at [206, 21] on button "Toggle Sidebar" at bounding box center [208, 23] width 20 height 20
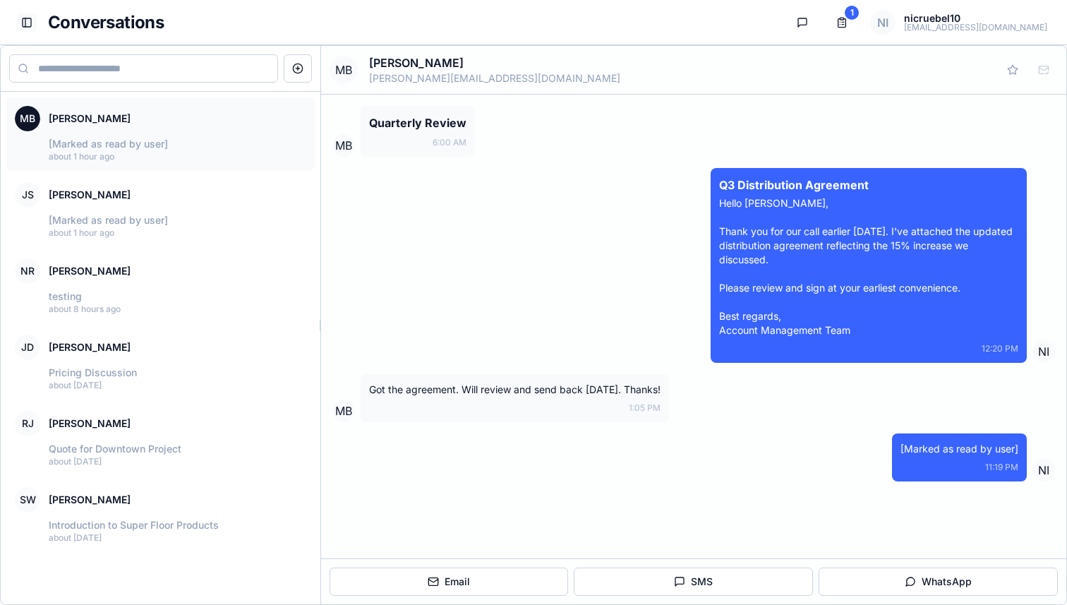
click at [23, 24] on button "Toggle Sidebar" at bounding box center [27, 23] width 20 height 20
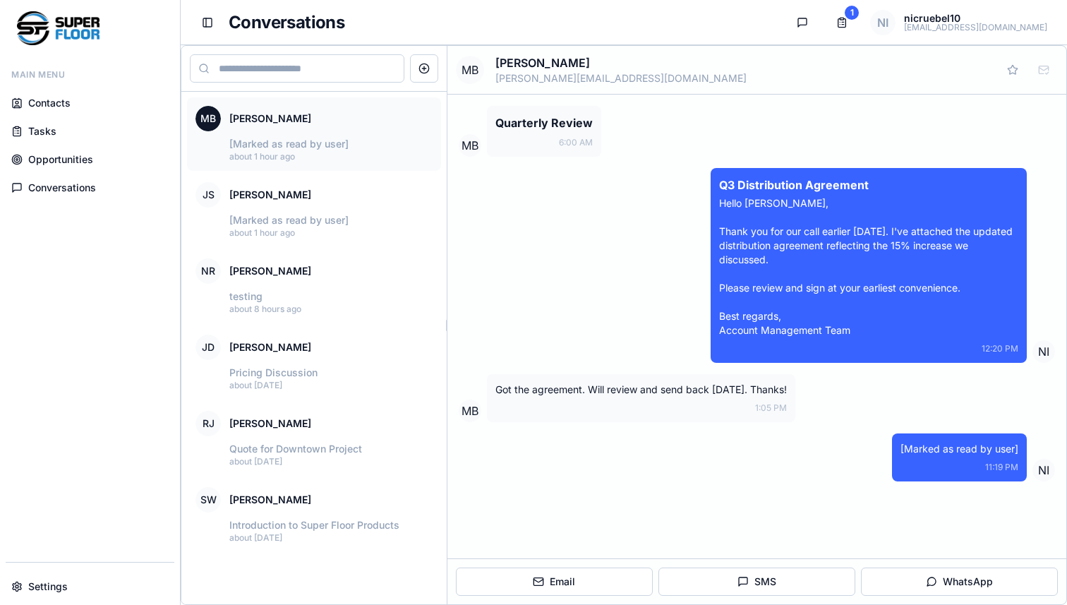
click at [63, 103] on span "Contacts" at bounding box center [49, 103] width 42 height 14
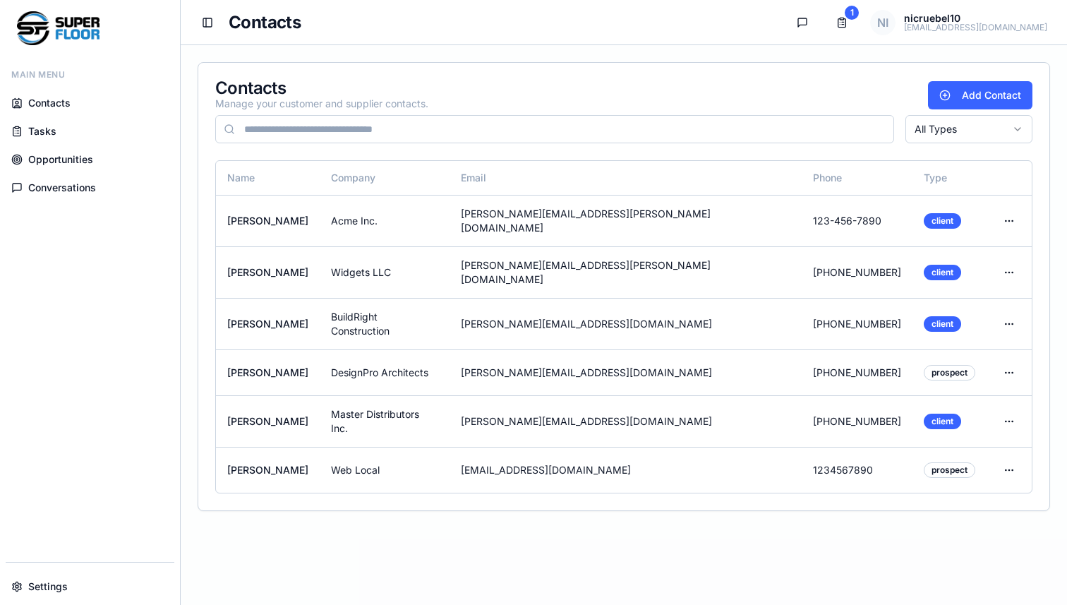
click at [67, 131] on link "Tasks" at bounding box center [90, 131] width 169 height 25
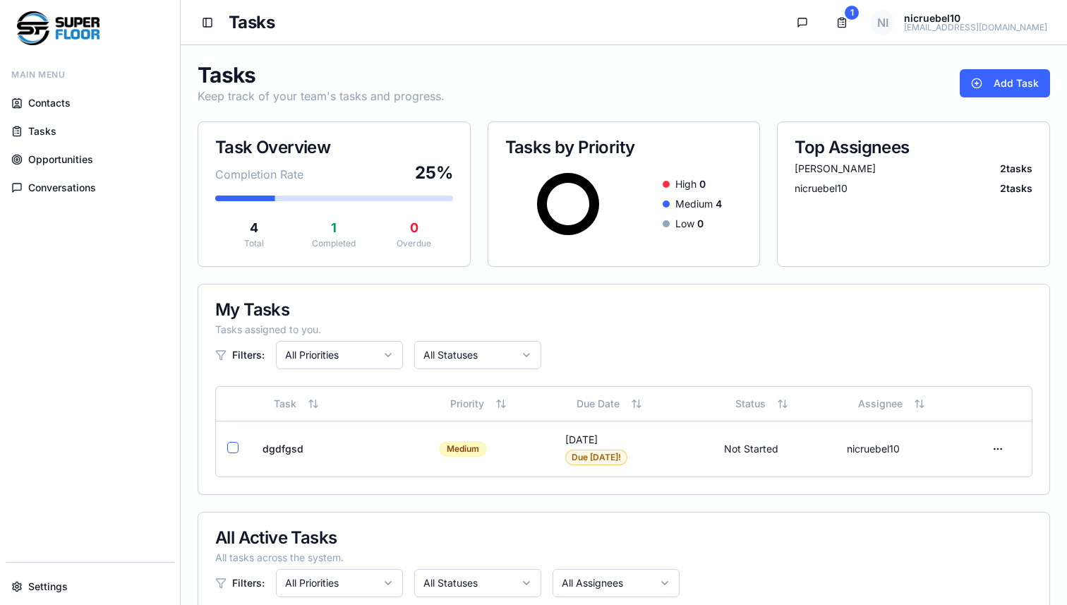
click at [69, 150] on link "Opportunities" at bounding box center [90, 159] width 169 height 25
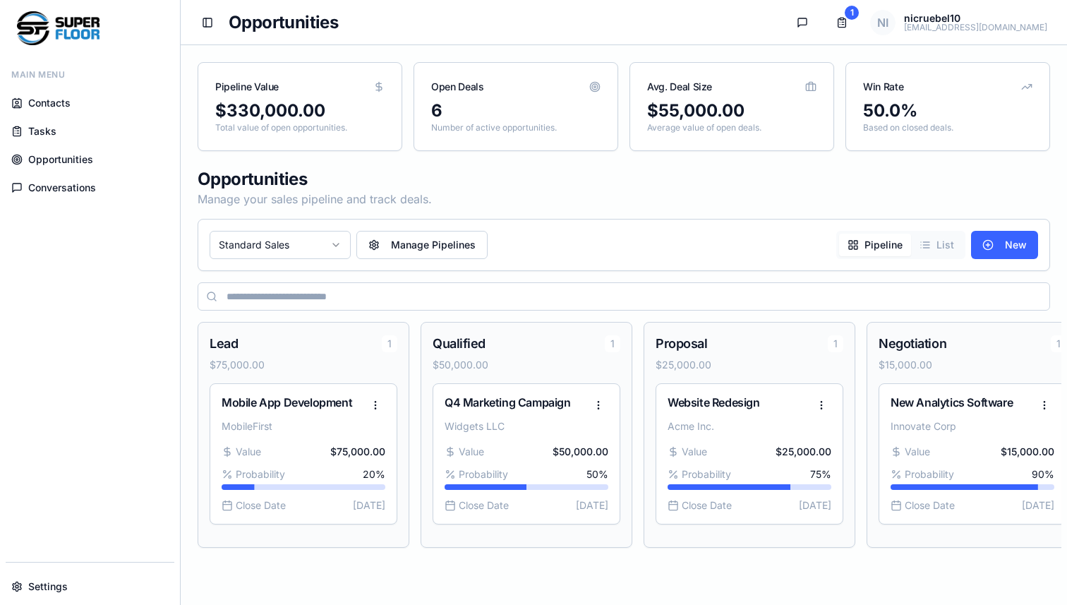
click at [69, 181] on span "Conversations" at bounding box center [62, 188] width 68 height 14
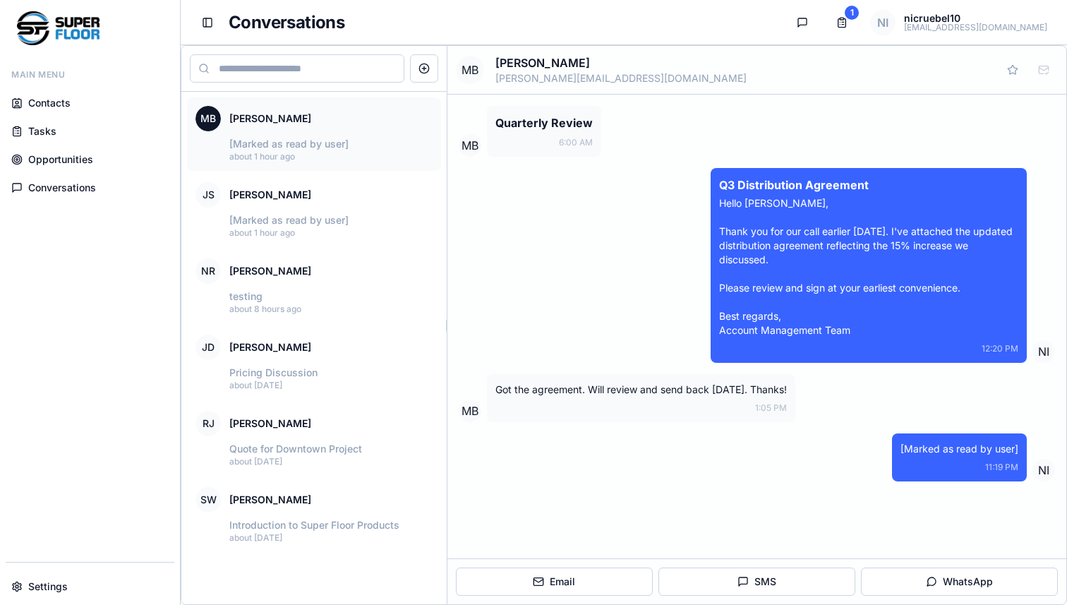
click at [68, 163] on span "Opportunities" at bounding box center [60, 159] width 65 height 14
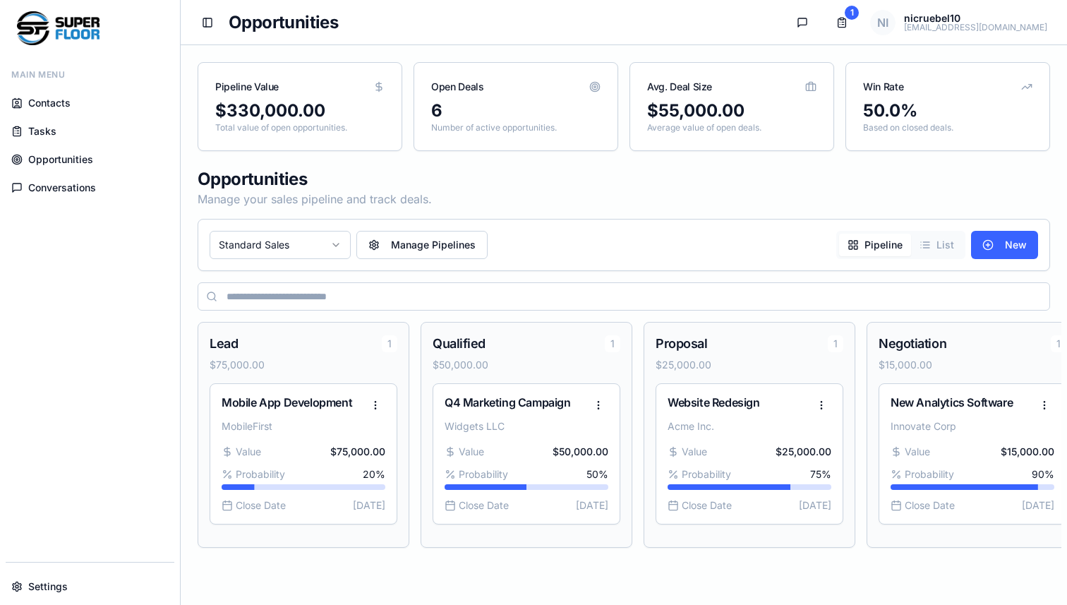
click at [68, 140] on link "Tasks" at bounding box center [90, 131] width 169 height 25
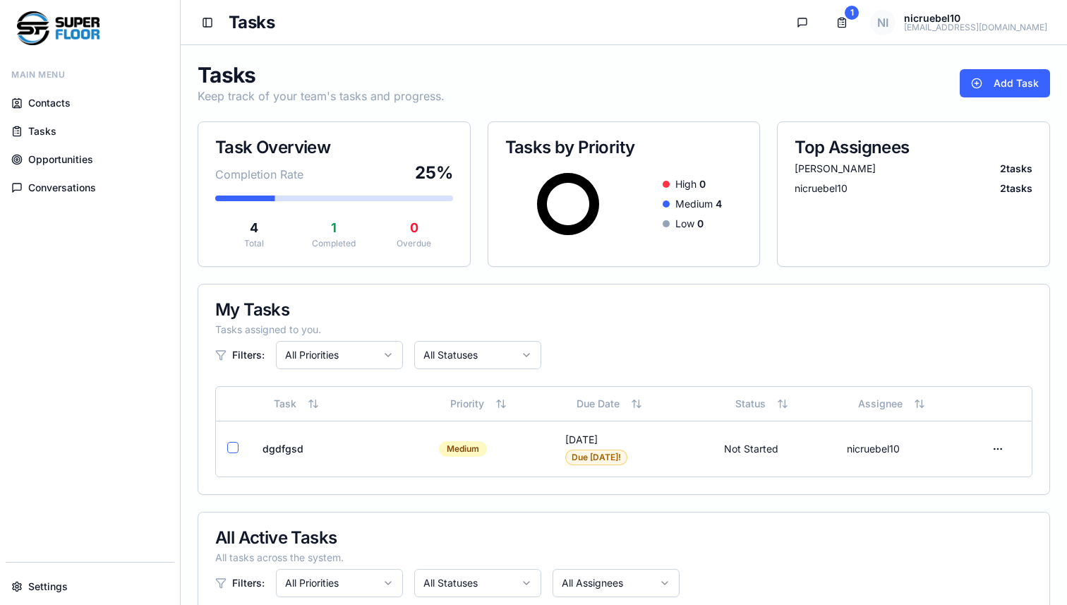
click at [68, 119] on link "Tasks" at bounding box center [90, 131] width 169 height 25
click at [66, 109] on span "Contacts" at bounding box center [49, 103] width 42 height 14
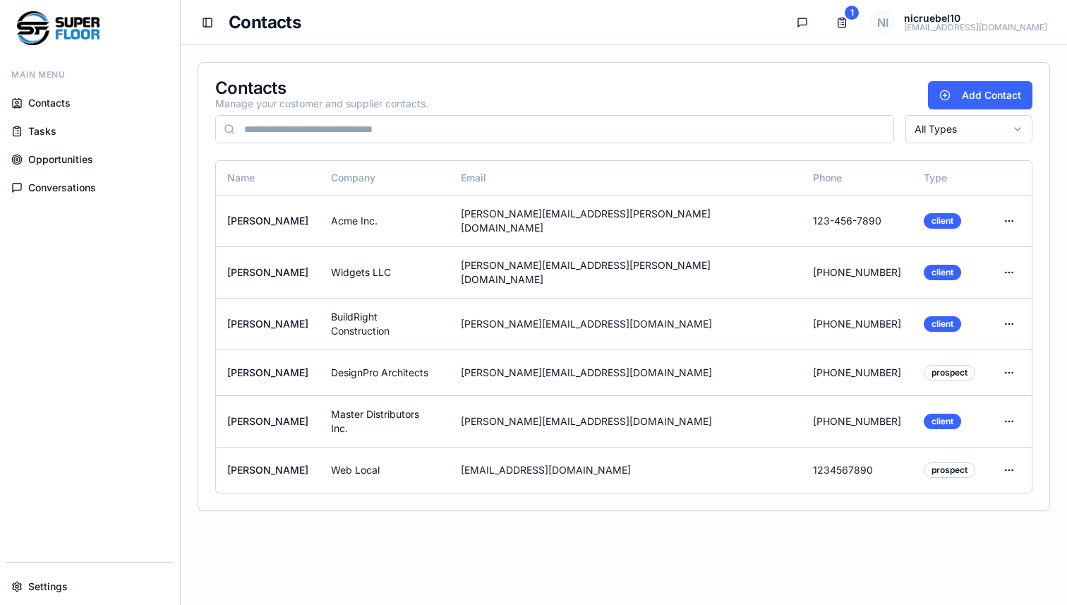
click at [68, 582] on link "Settings" at bounding box center [90, 586] width 169 height 25
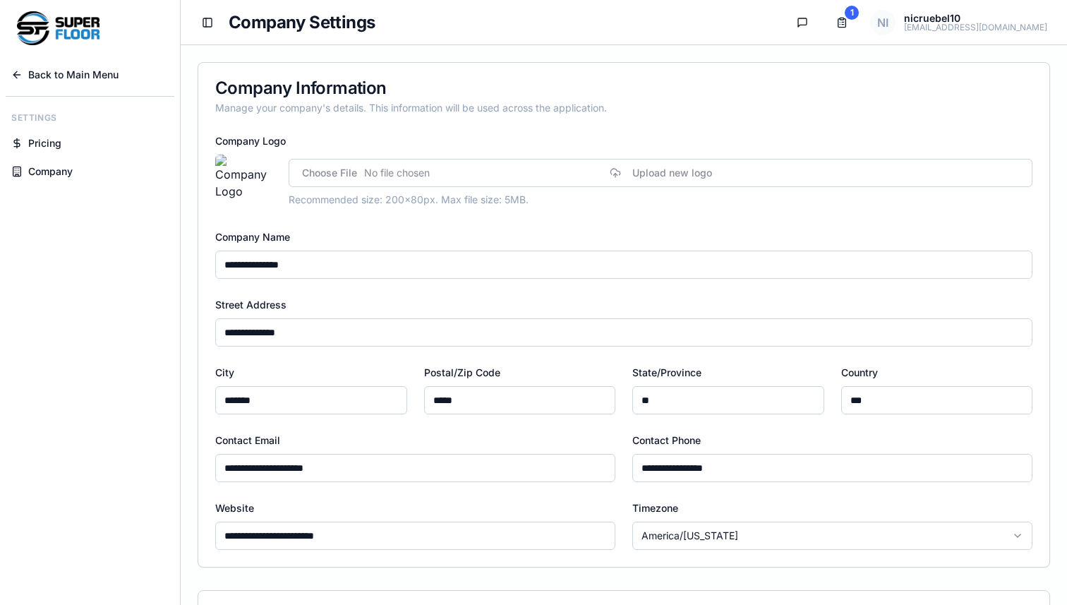
click at [90, 80] on span "Back to Main Menu" at bounding box center [73, 75] width 90 height 14
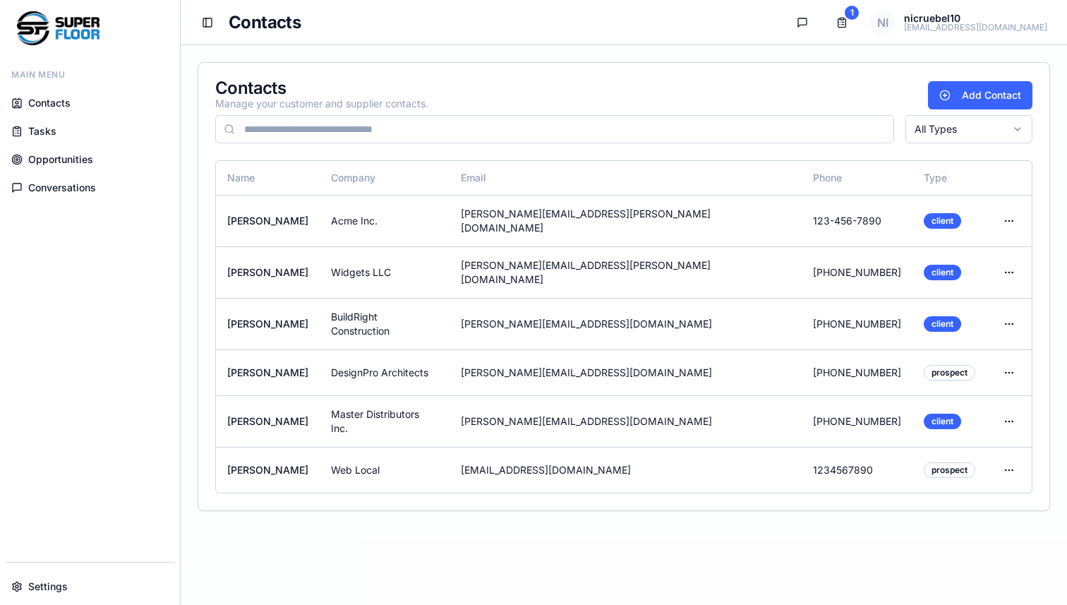
click at [66, 108] on span "Contacts" at bounding box center [49, 103] width 42 height 14
click at [57, 126] on link "Tasks" at bounding box center [90, 131] width 169 height 25
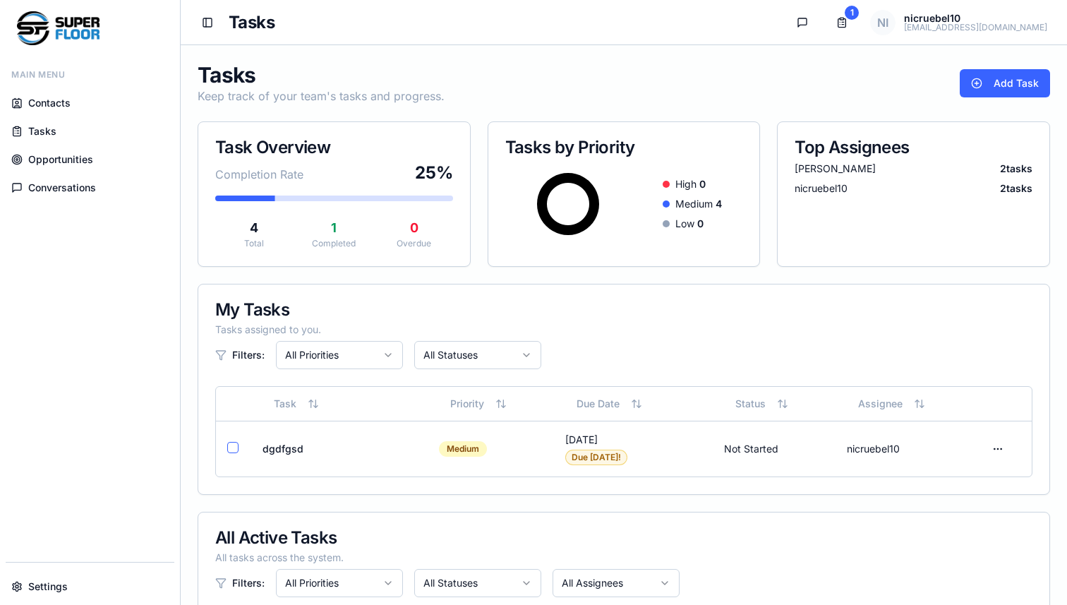
click at [54, 150] on link "Opportunities" at bounding box center [90, 159] width 169 height 25
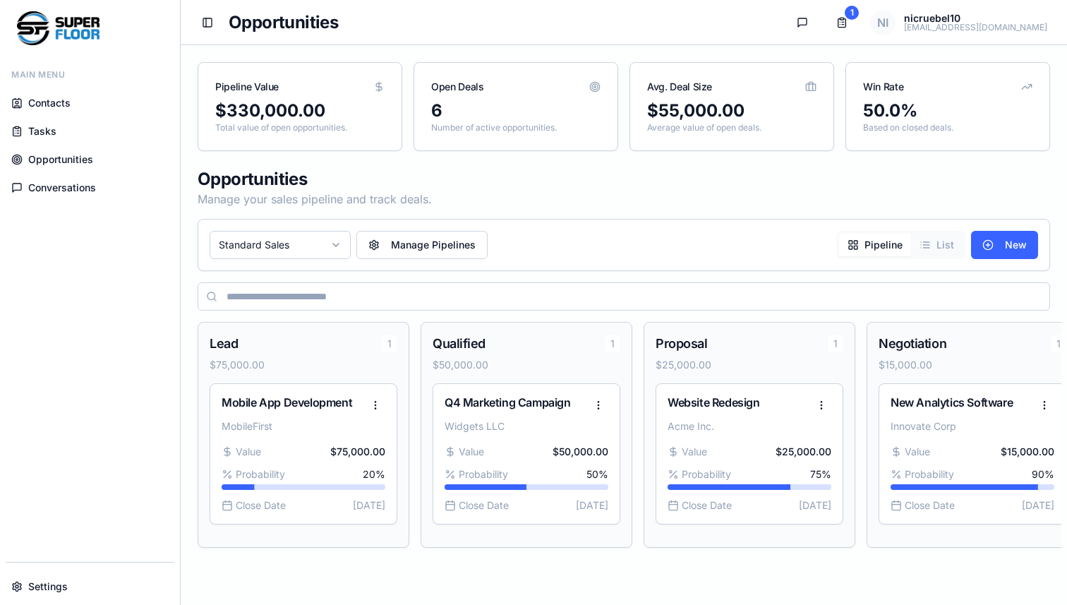
click at [52, 177] on link "Conversations" at bounding box center [90, 187] width 169 height 25
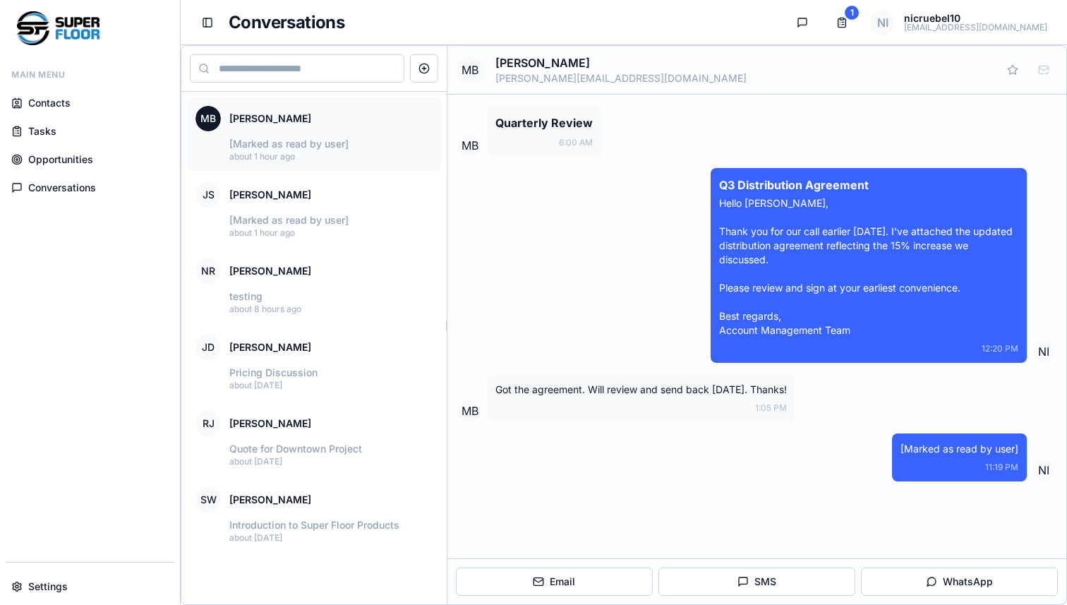
click at [44, 135] on span "Tasks" at bounding box center [42, 131] width 28 height 14
